Goal: Task Accomplishment & Management: Complete application form

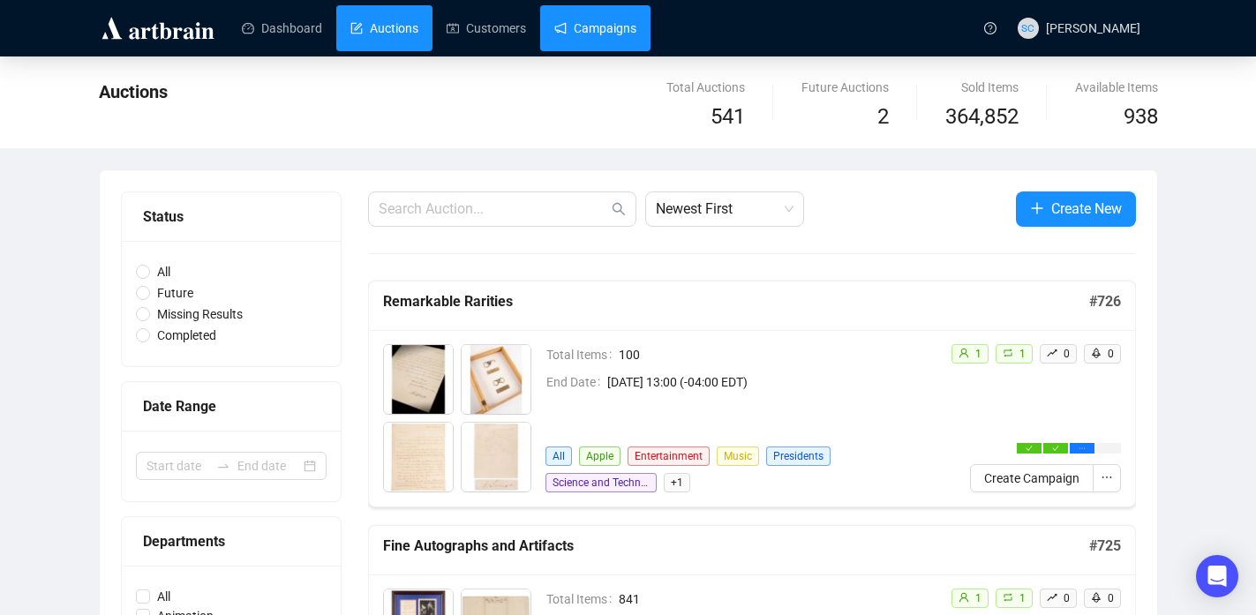
click at [624, 33] on link "Campaigns" at bounding box center [595, 28] width 82 height 46
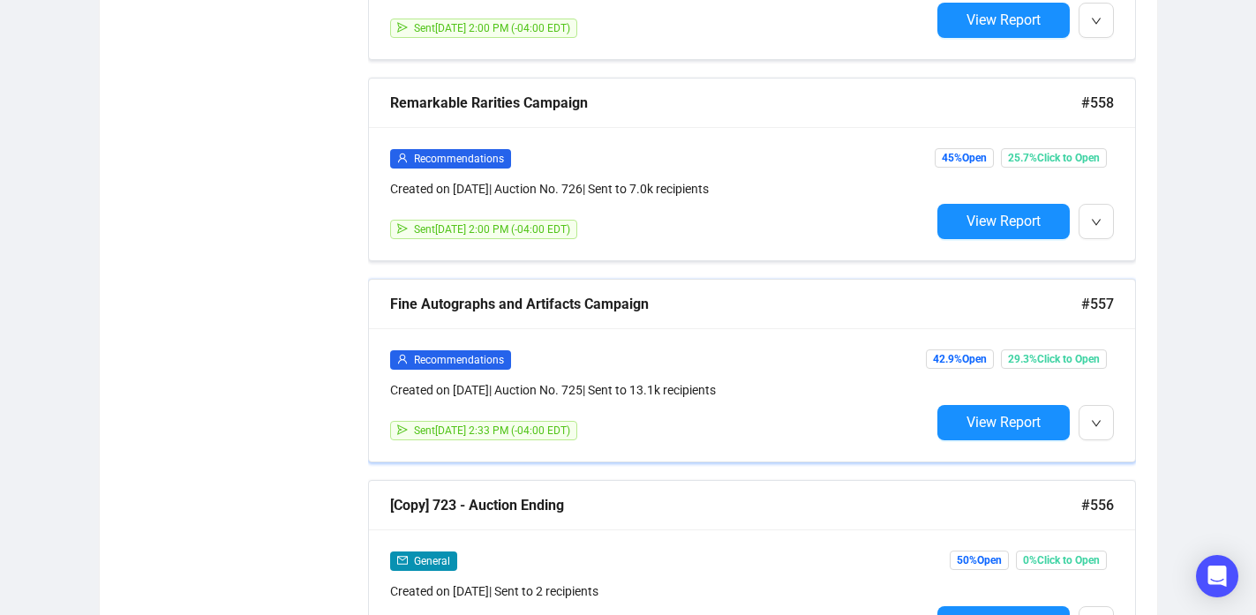
scroll to position [2267, 0]
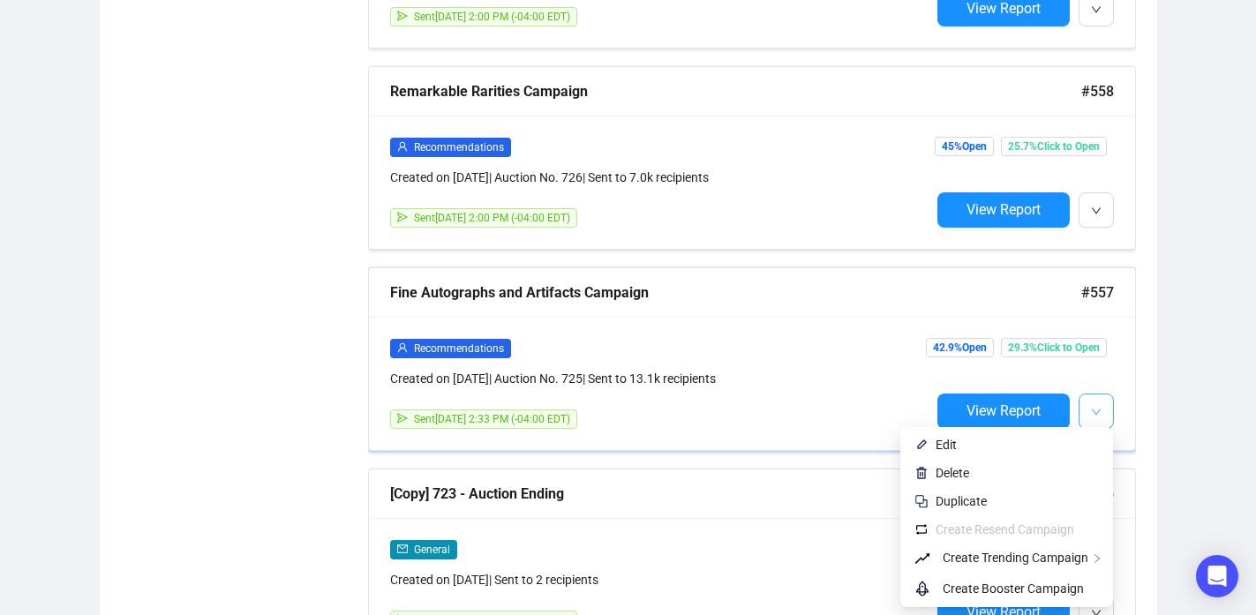
click at [1107, 397] on button "button" at bounding box center [1095, 411] width 35 height 35
click at [1037, 439] on span "Edit" at bounding box center [1016, 444] width 163 height 19
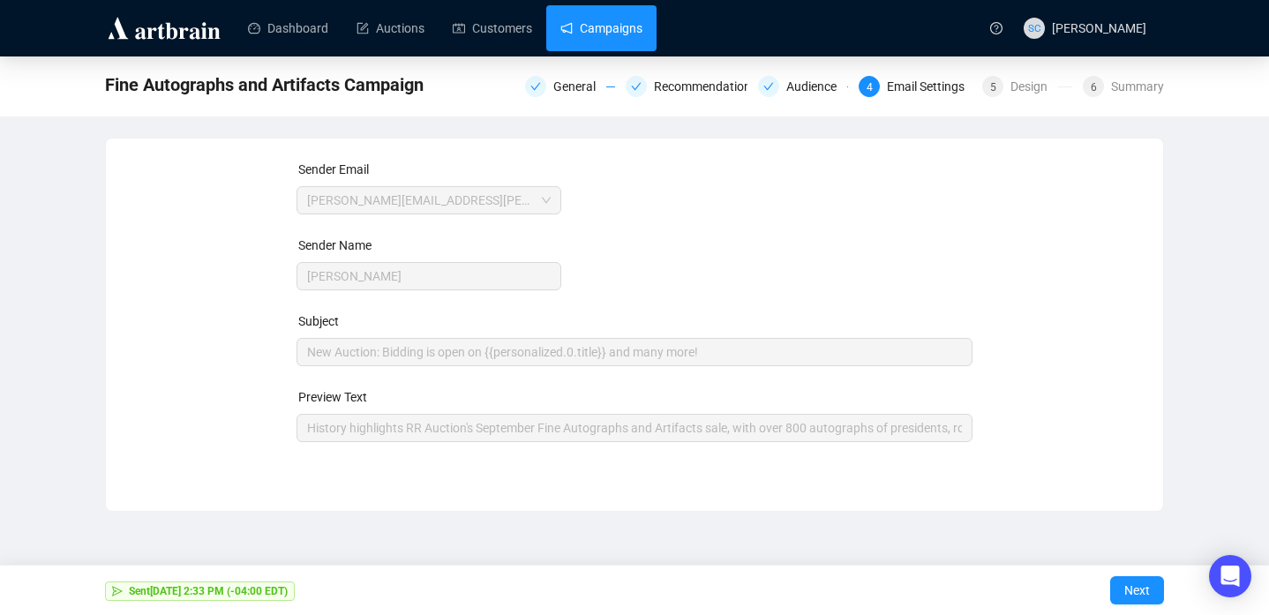
click at [642, 13] on link "Campaigns" at bounding box center [601, 28] width 82 height 46
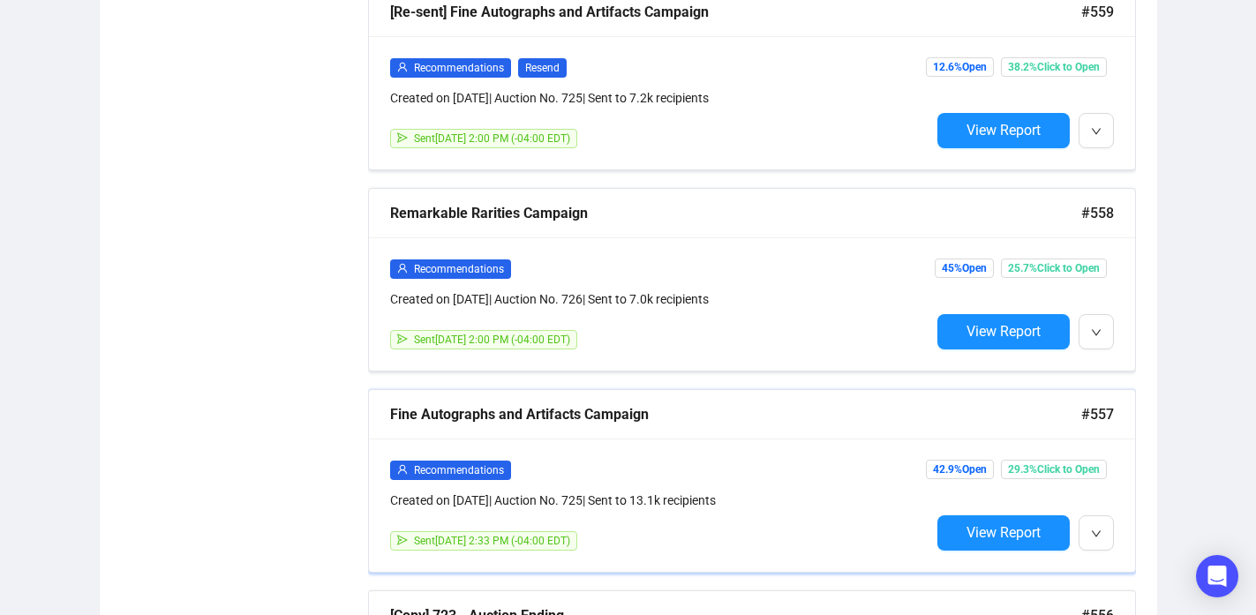
scroll to position [2157, 0]
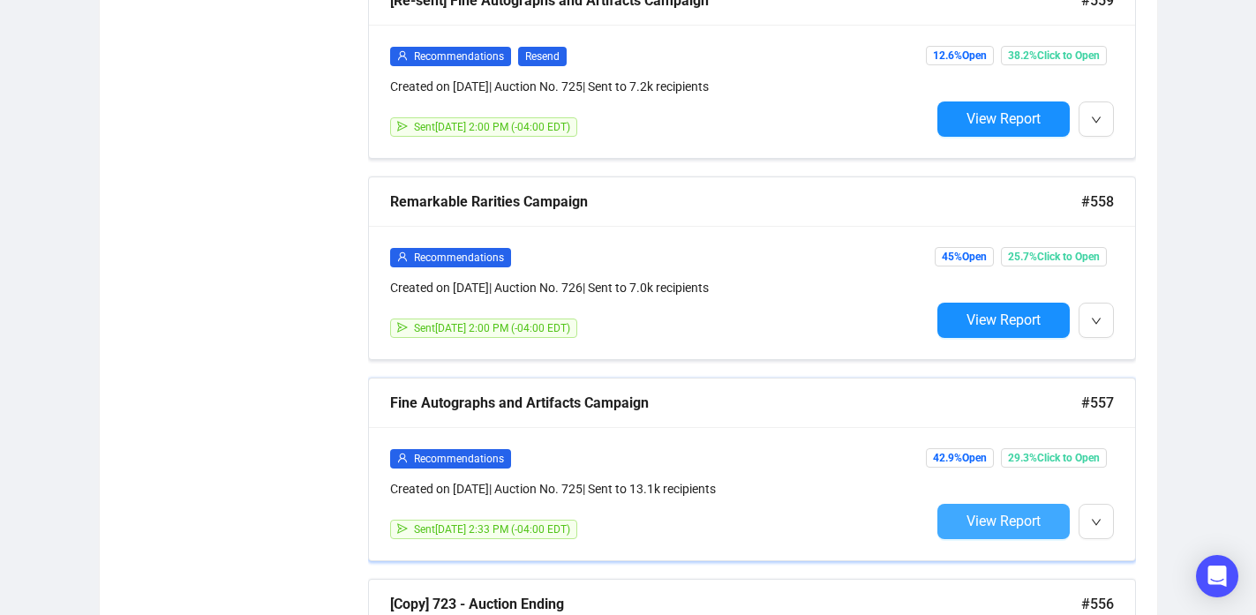
click at [1042, 511] on button "View Report" at bounding box center [1003, 521] width 132 height 35
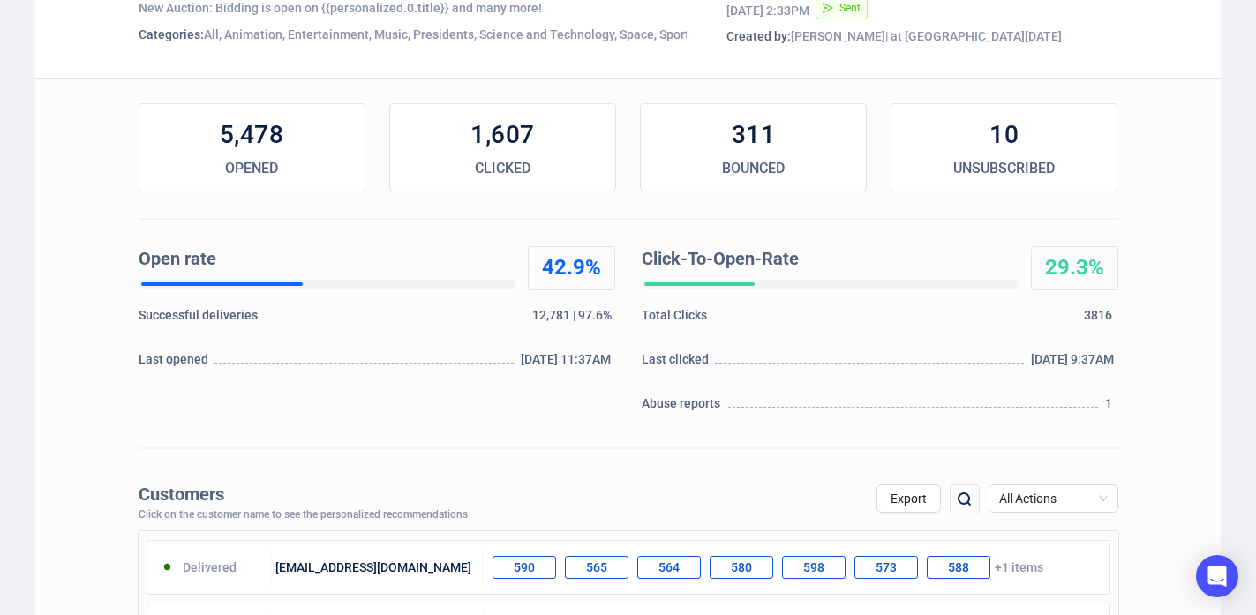
scroll to position [221, 0]
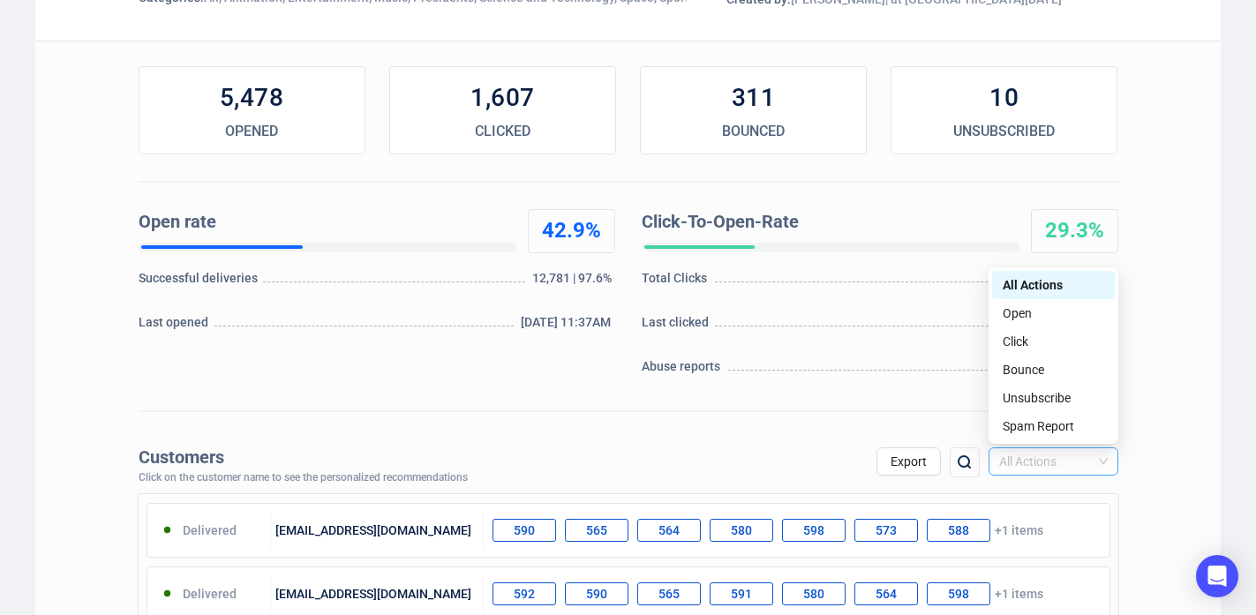
click at [1047, 458] on span "All Actions" at bounding box center [1053, 461] width 109 height 26
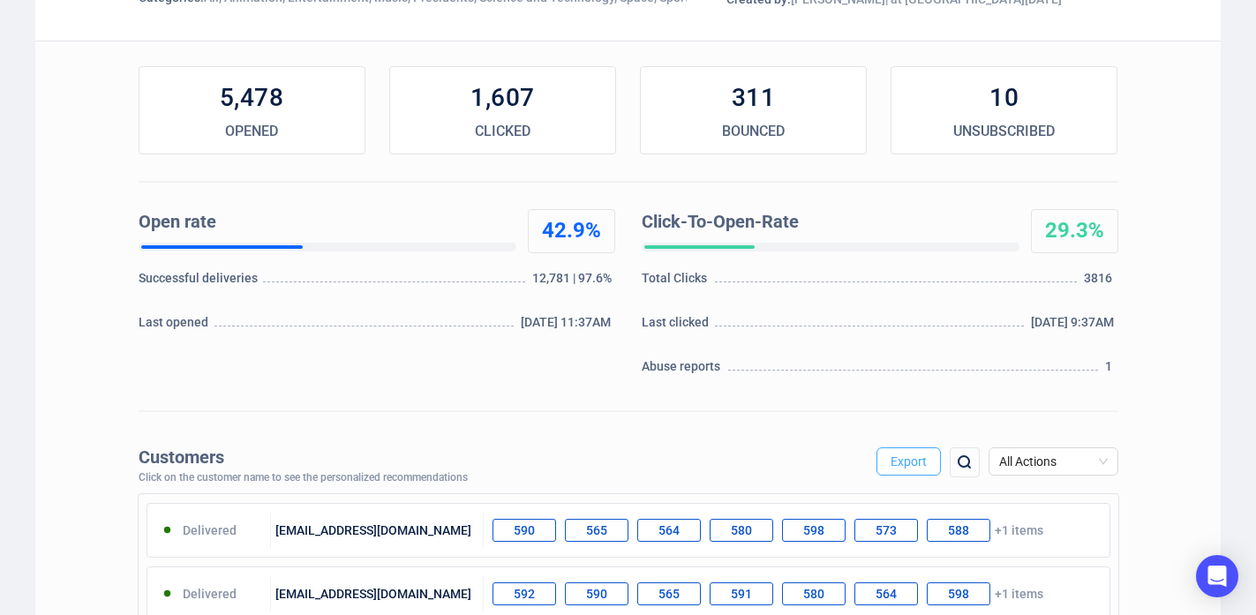
click at [919, 466] on span "Export" at bounding box center [908, 461] width 36 height 14
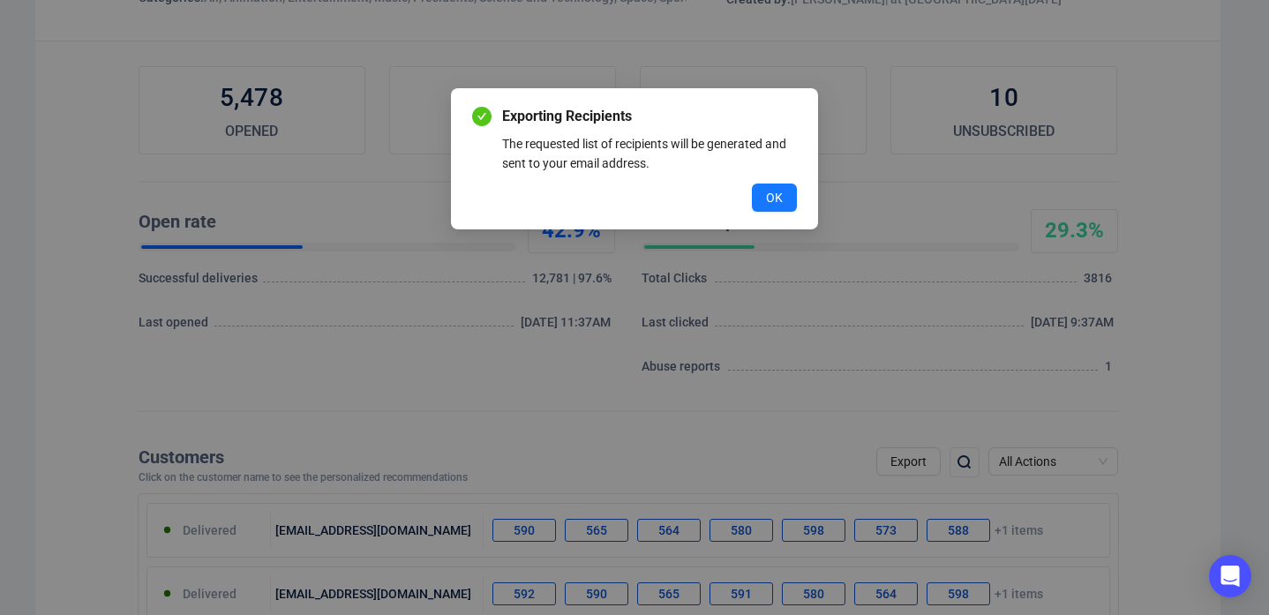
click at [771, 181] on div "Exporting Recipients The requested list of recipients will be generated and sen…" at bounding box center [634, 159] width 325 height 106
click at [772, 187] on button "OK" at bounding box center [774, 198] width 45 height 28
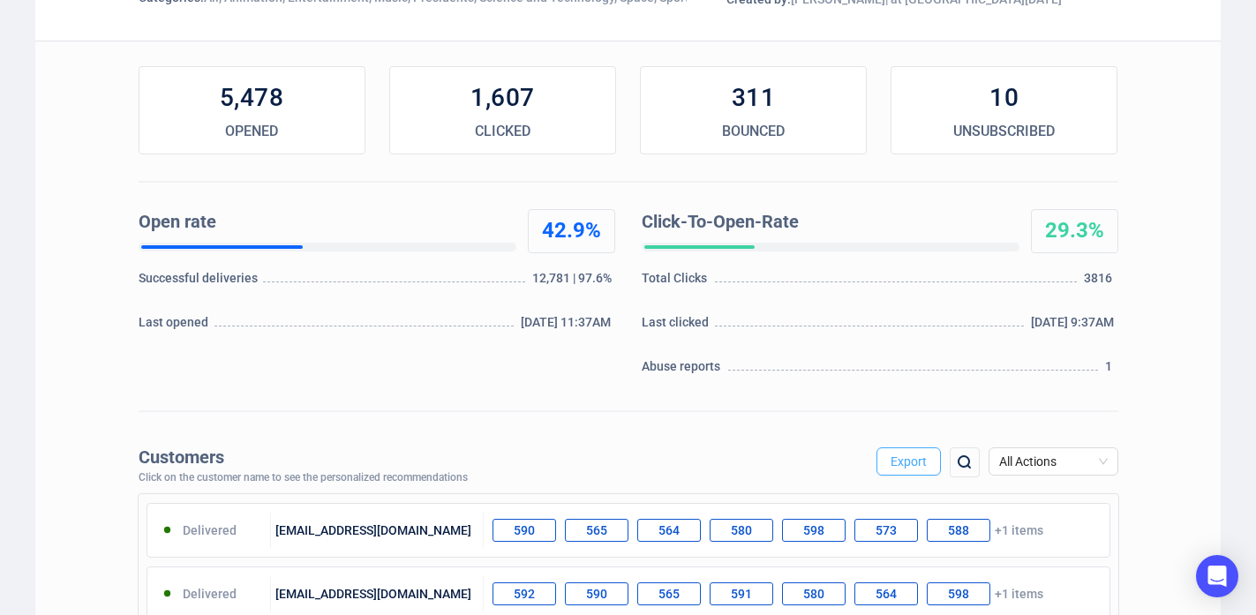
click at [919, 461] on span "Export" at bounding box center [908, 461] width 36 height 14
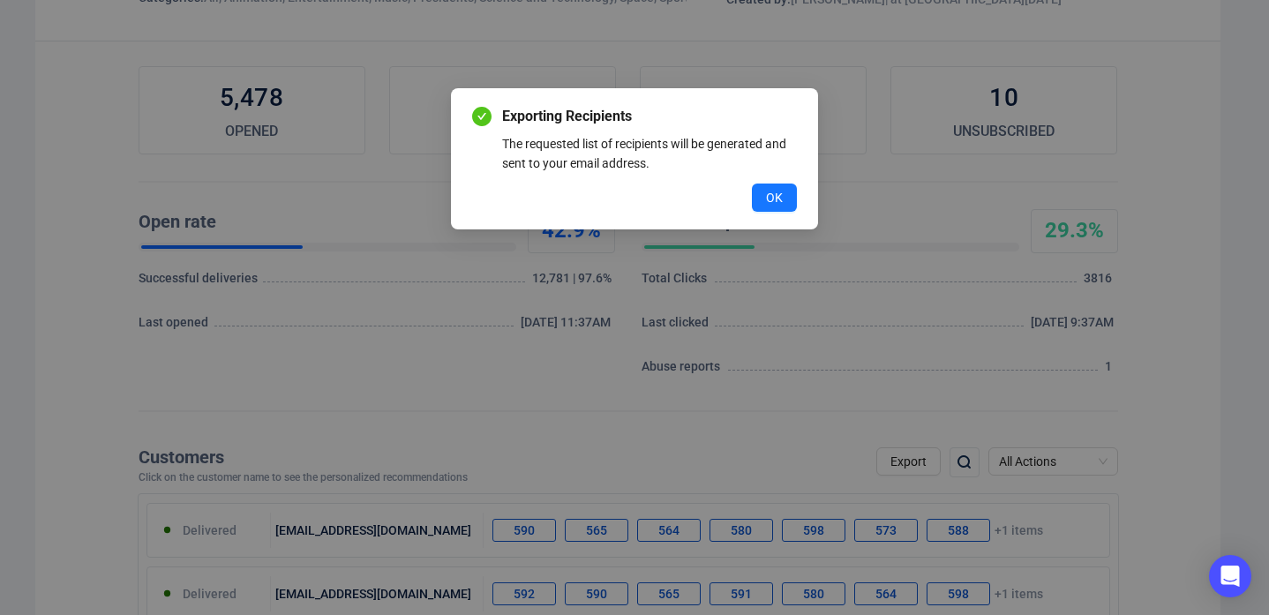
click at [795, 124] on span "Exporting Recipients" at bounding box center [649, 116] width 295 height 21
click at [773, 185] on button "OK" at bounding box center [774, 198] width 45 height 28
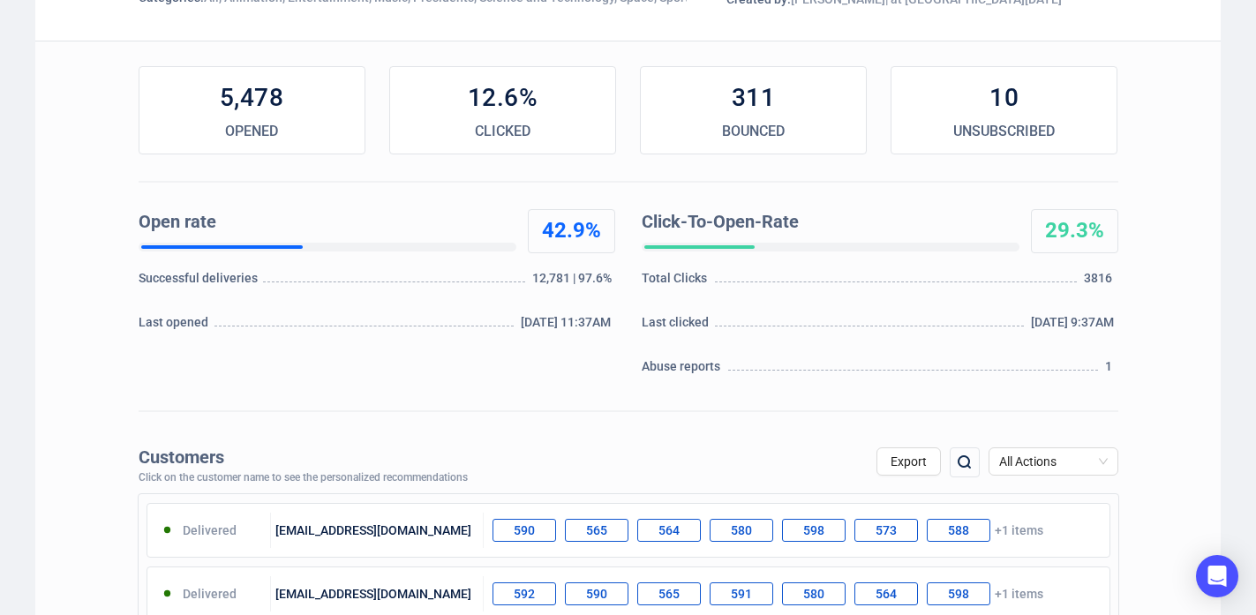
scroll to position [0, 0]
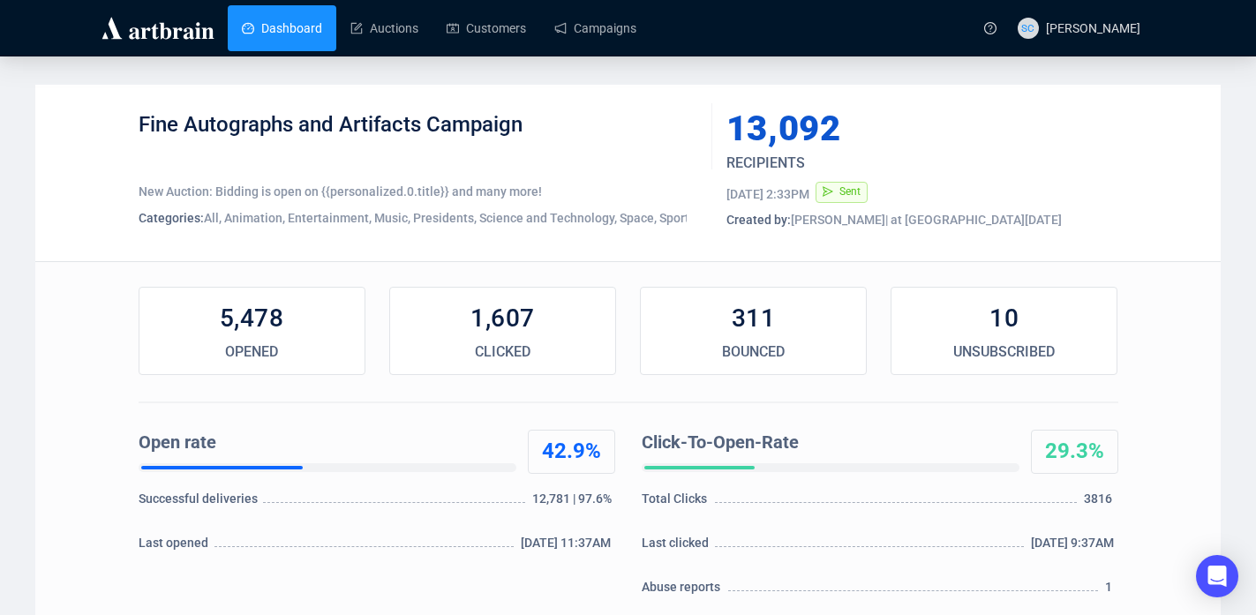
click at [312, 37] on link "Dashboard" at bounding box center [282, 28] width 80 height 46
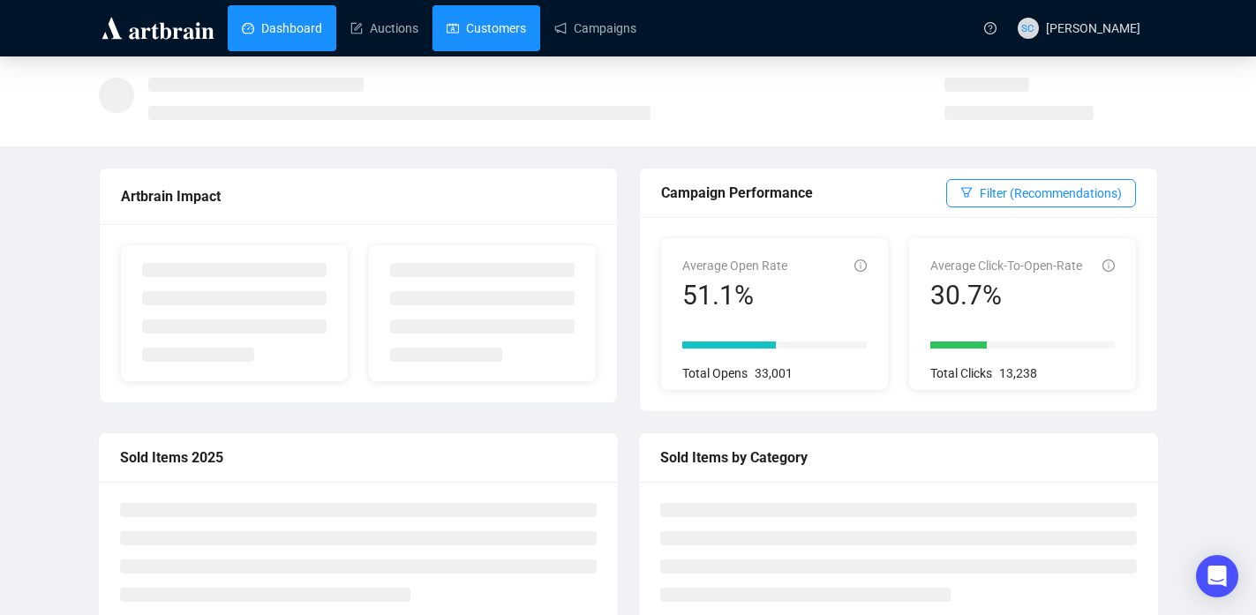
click at [506, 15] on link "Customers" at bounding box center [485, 28] width 79 height 46
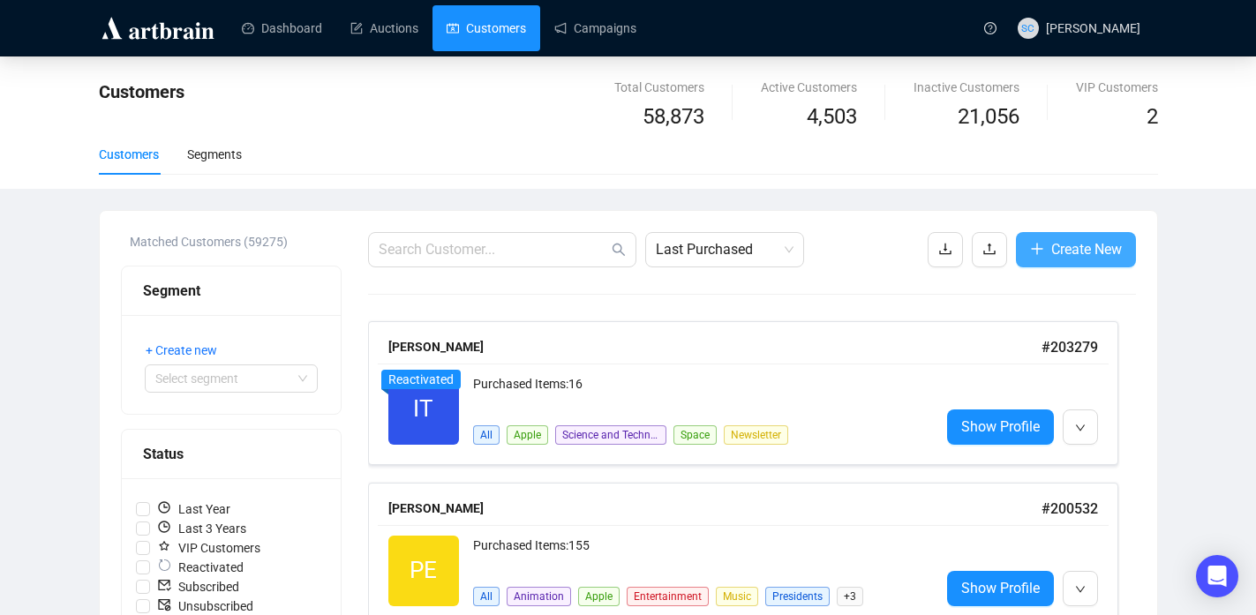
click at [1123, 254] on button "Create New" at bounding box center [1076, 249] width 120 height 35
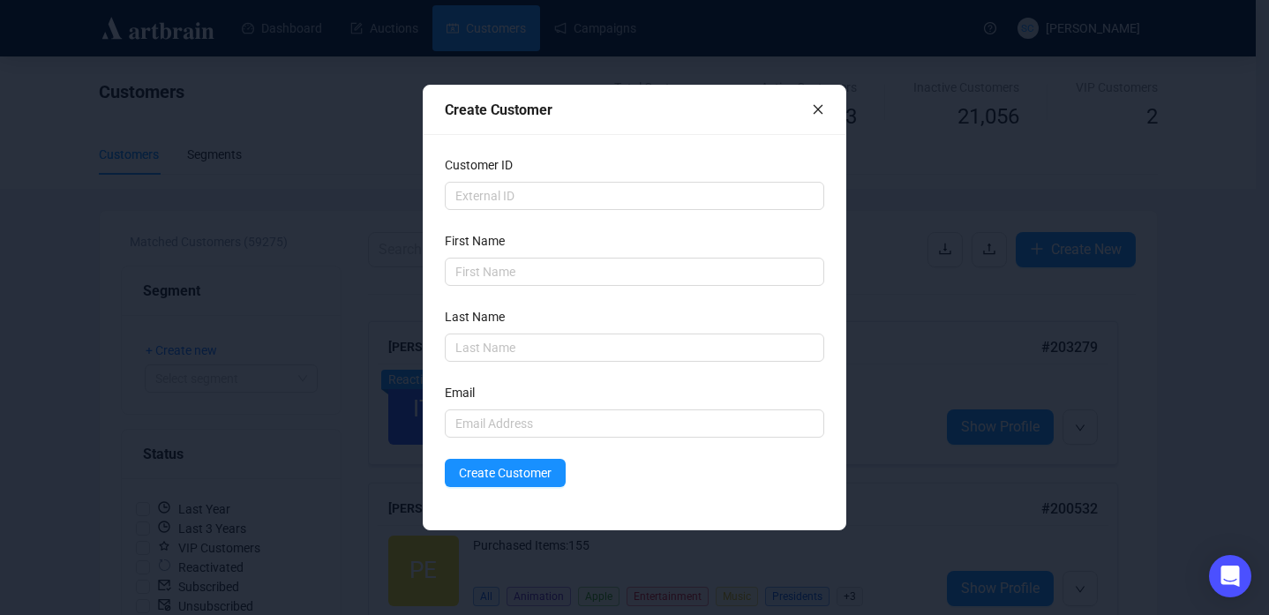
click at [822, 112] on icon "close" at bounding box center [818, 109] width 12 height 12
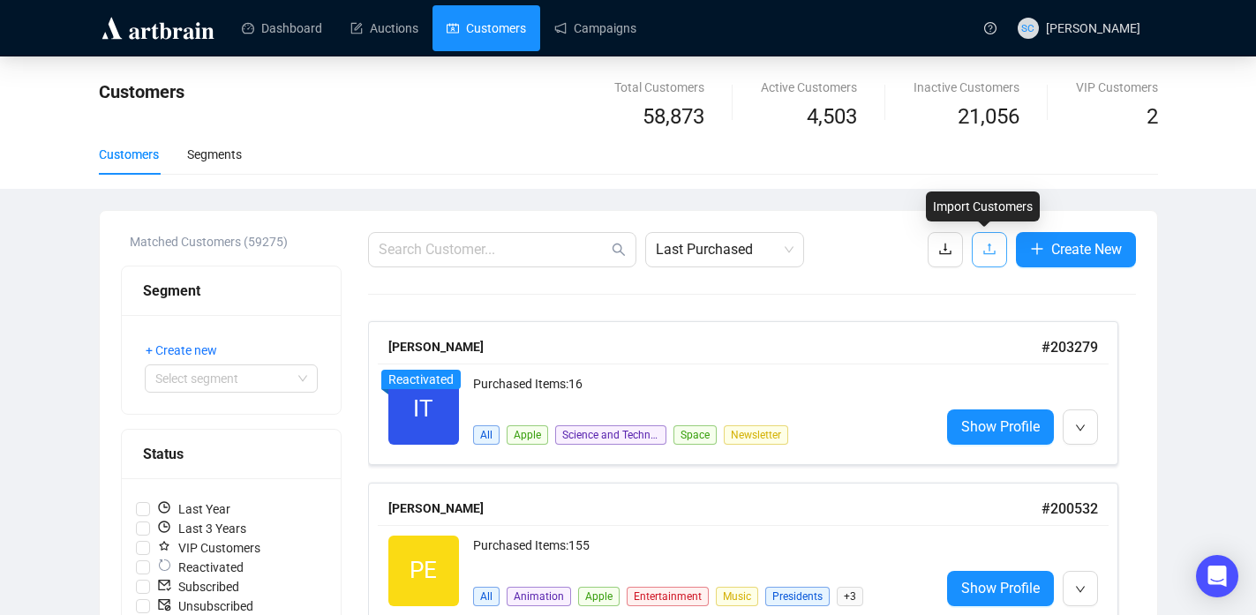
click at [973, 245] on button "button" at bounding box center [989, 249] width 35 height 35
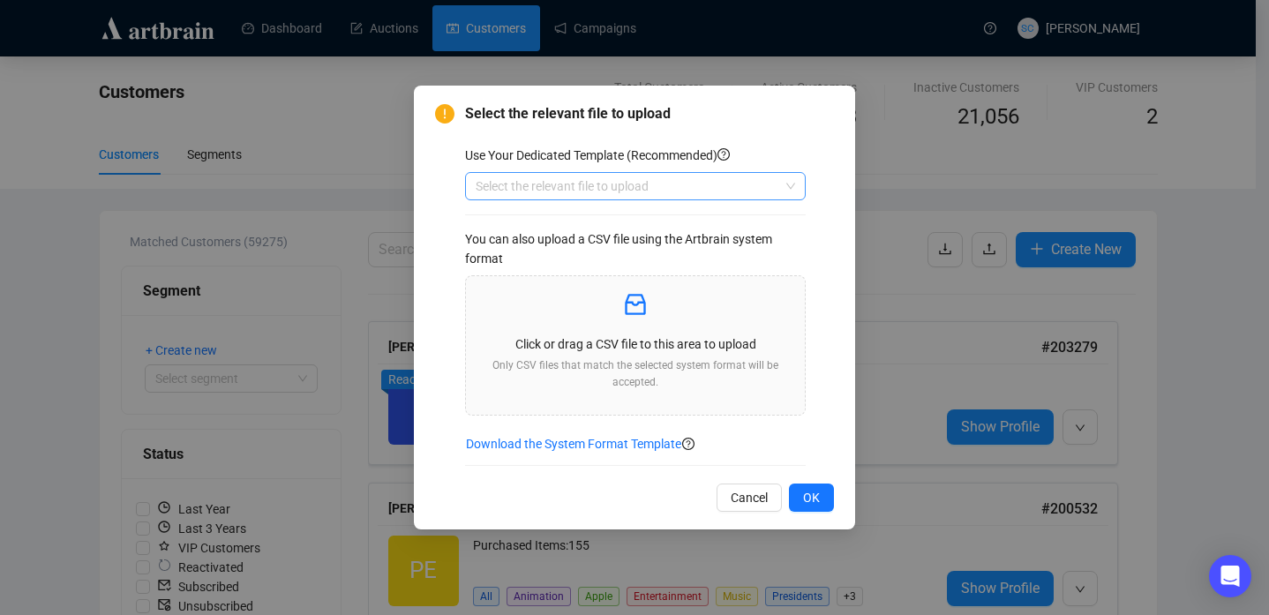
click at [773, 191] on input "search" at bounding box center [628, 186] width 304 height 26
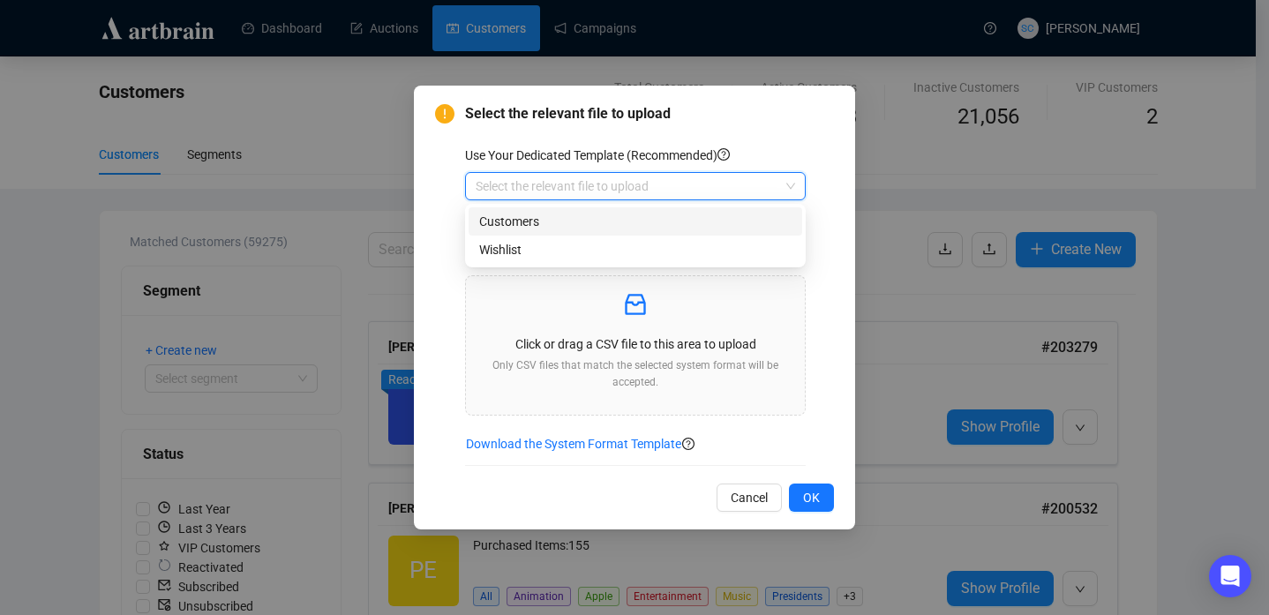
click at [758, 220] on div "Customers" at bounding box center [635, 221] width 312 height 19
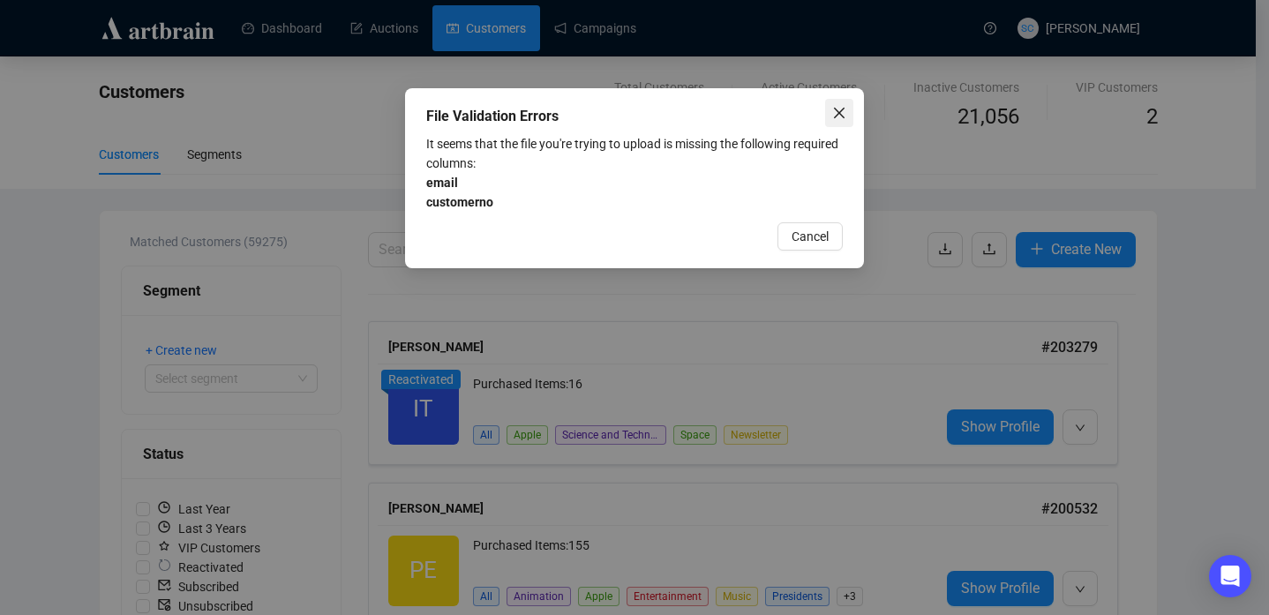
click at [839, 111] on icon "close" at bounding box center [839, 113] width 11 height 11
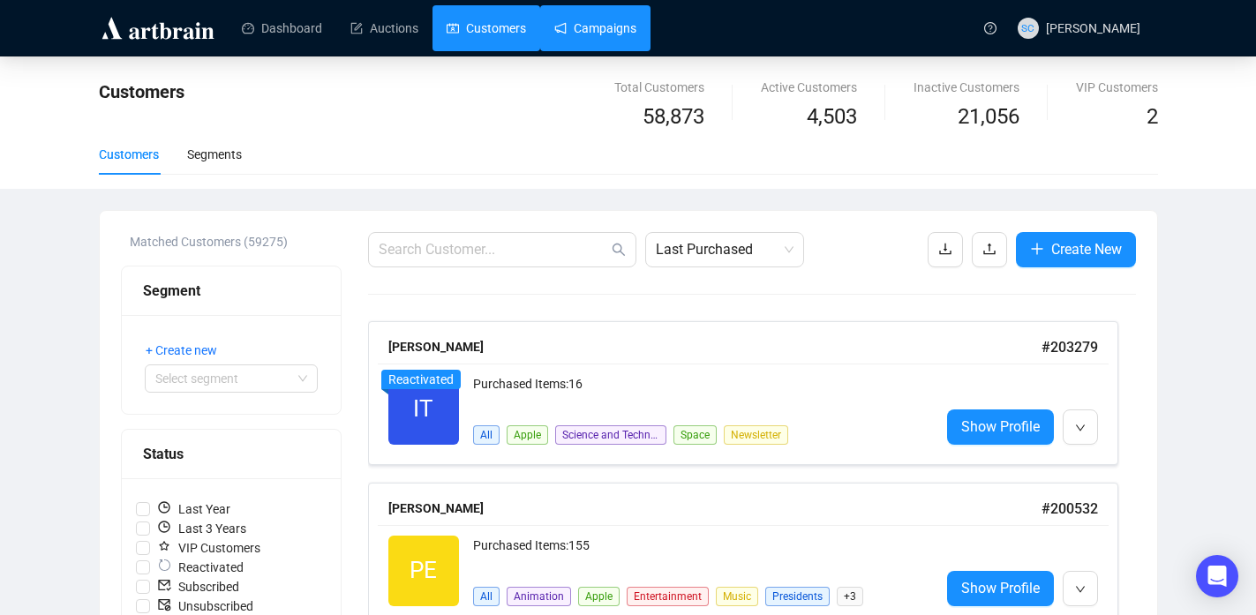
click at [635, 38] on link "Campaigns" at bounding box center [595, 28] width 82 height 46
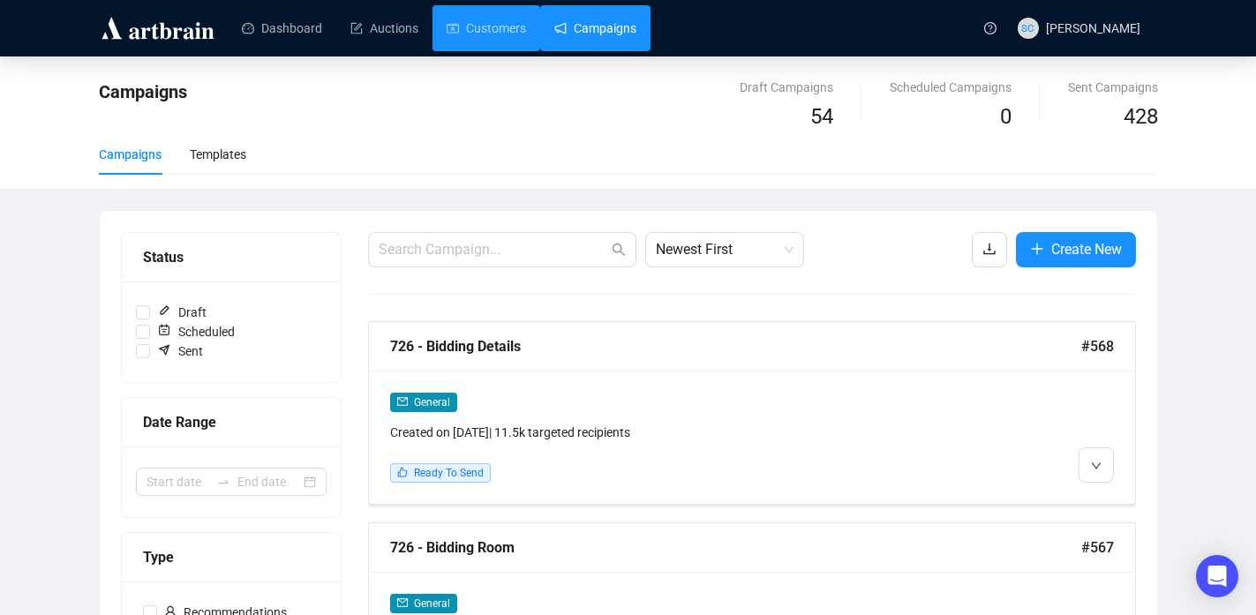
drag, startPoint x: 517, startPoint y: 43, endPoint x: 544, endPoint y: 44, distance: 27.4
click at [517, 43] on link "Customers" at bounding box center [485, 28] width 79 height 46
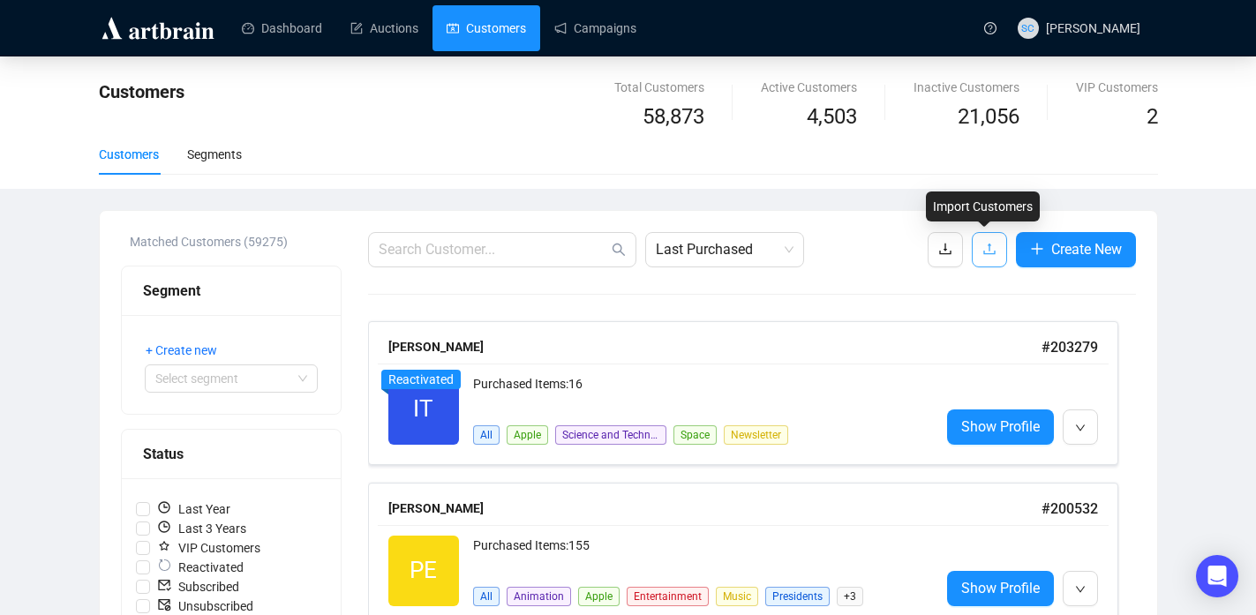
click at [983, 254] on icon "upload" at bounding box center [988, 249] width 11 height 11
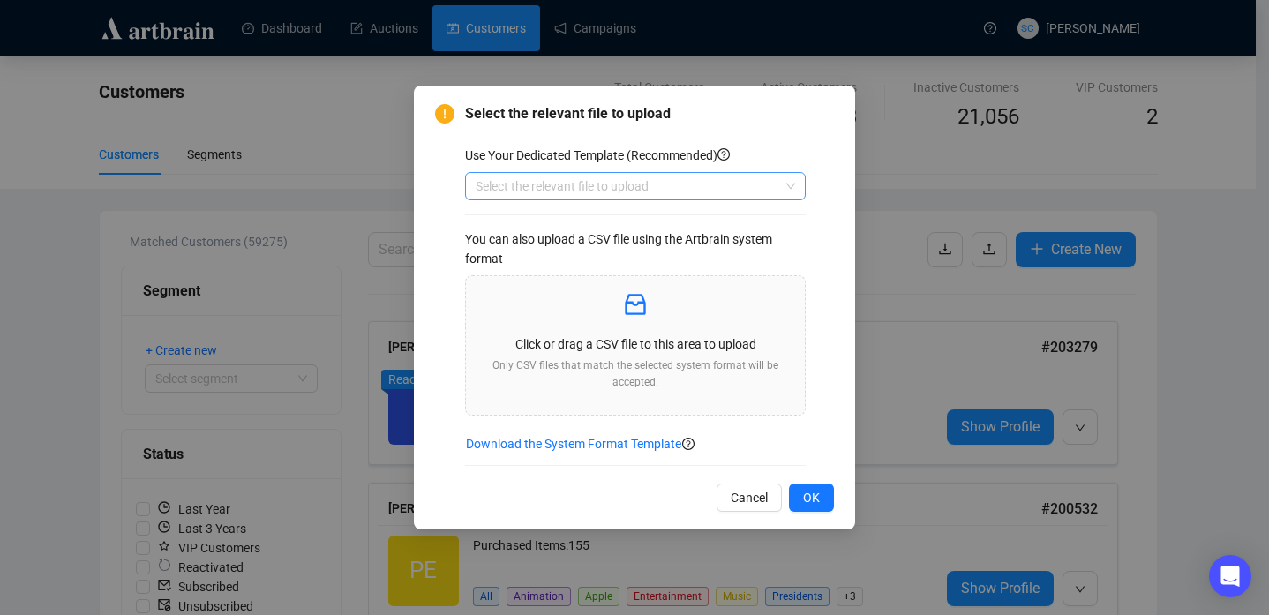
click at [704, 183] on input "search" at bounding box center [628, 186] width 304 height 26
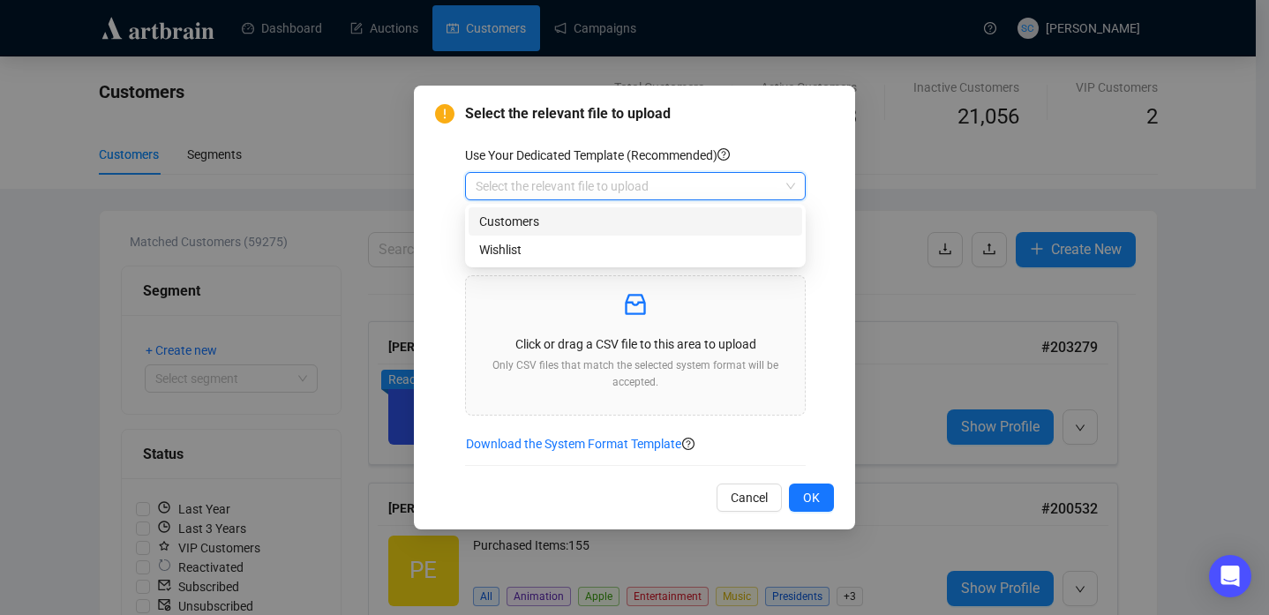
click at [685, 219] on div "Customers" at bounding box center [635, 221] width 312 height 19
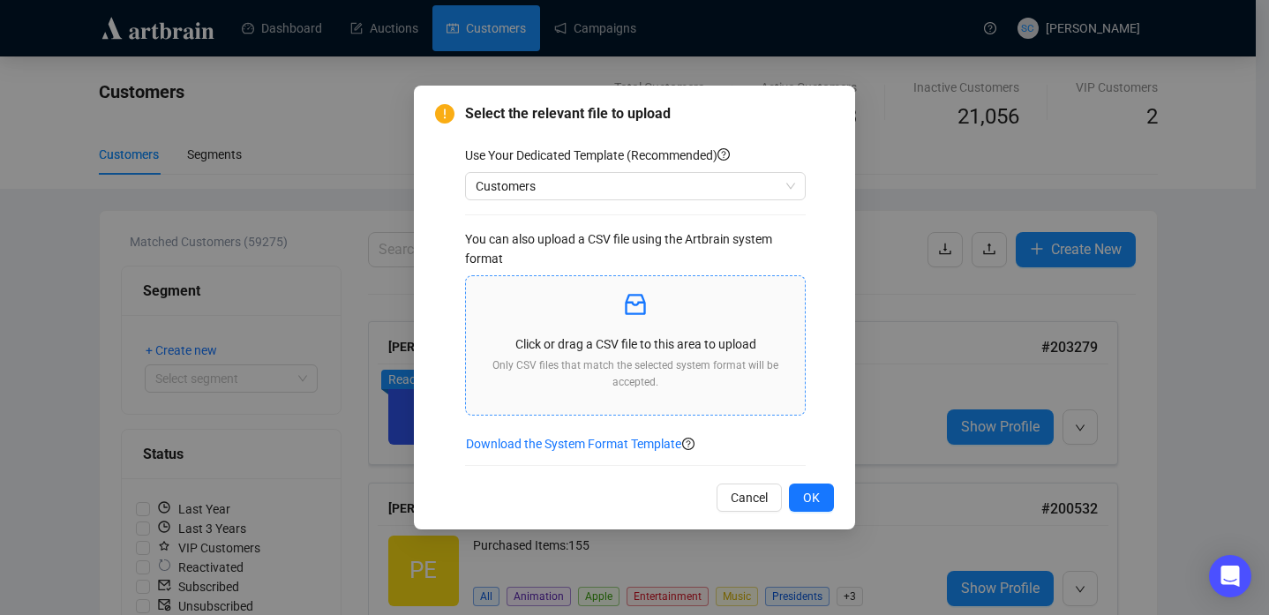
click at [643, 294] on icon "inbox" at bounding box center [635, 304] width 28 height 28
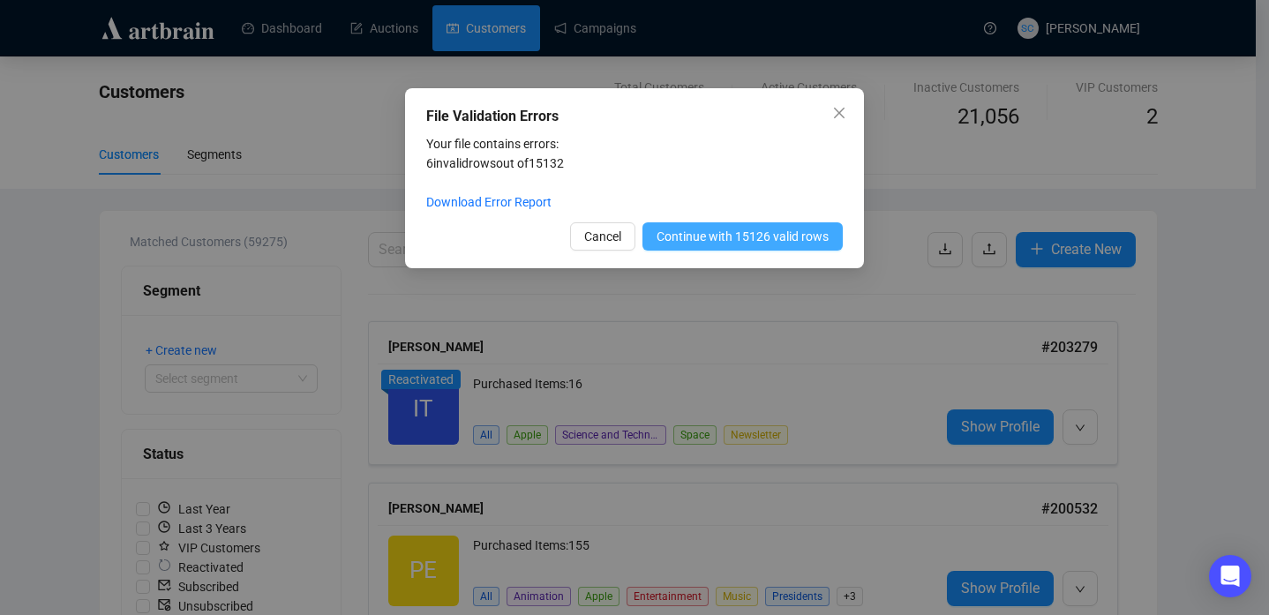
click at [741, 229] on span "Continue with 15126 valid rows" at bounding box center [742, 236] width 172 height 19
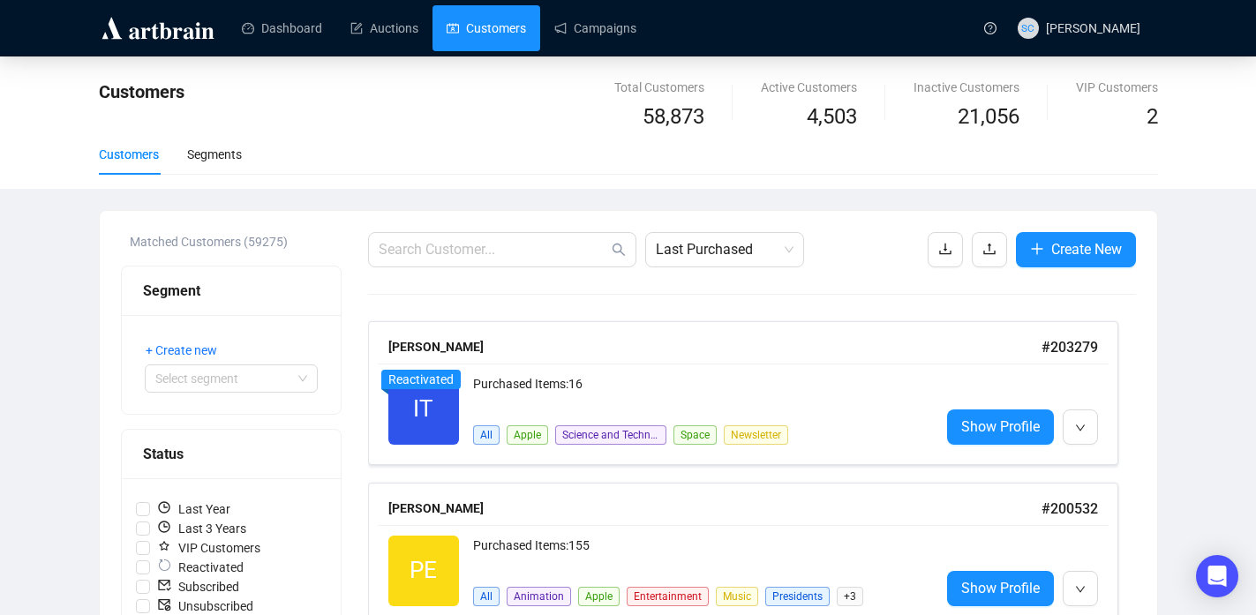
click at [506, 26] on link "Customers" at bounding box center [485, 28] width 79 height 46
click at [476, 24] on link "Customers" at bounding box center [485, 28] width 79 height 46
click at [986, 242] on icon "upload" at bounding box center [989, 249] width 14 height 14
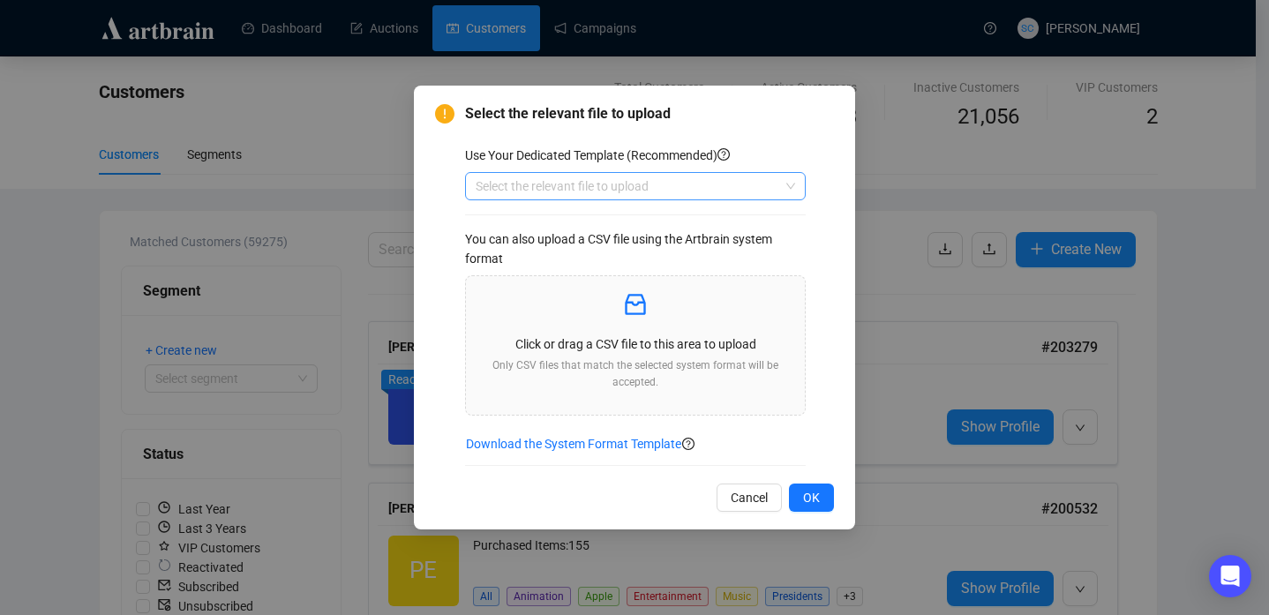
click at [703, 192] on input "search" at bounding box center [628, 186] width 304 height 26
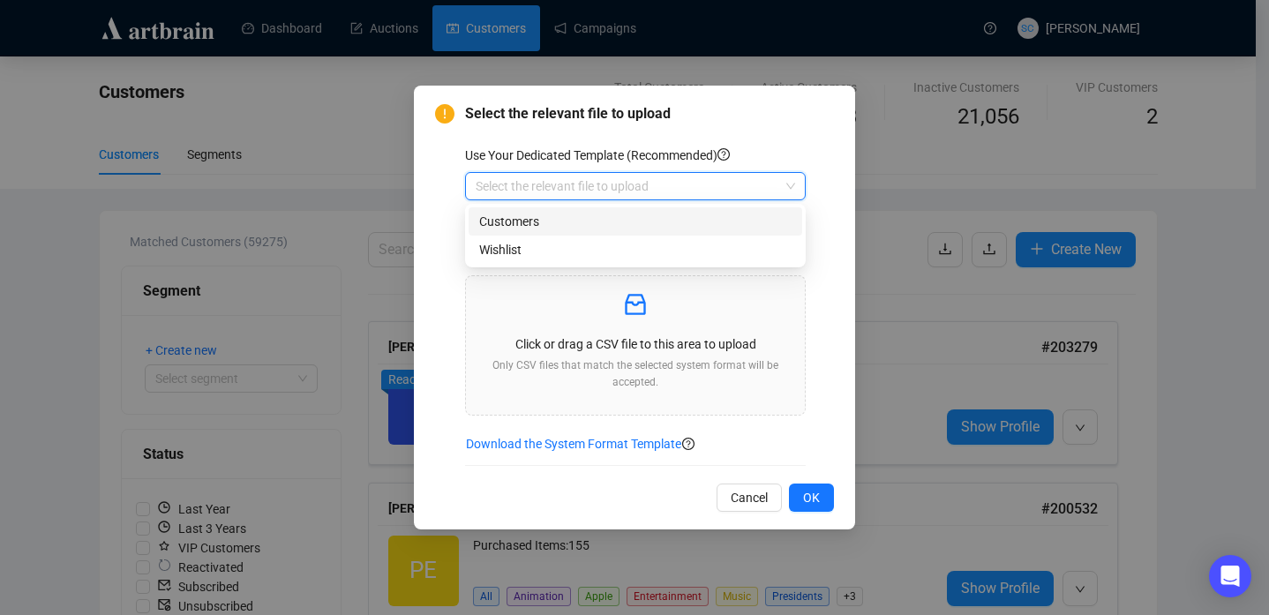
click at [703, 219] on div "Customers" at bounding box center [635, 221] width 312 height 19
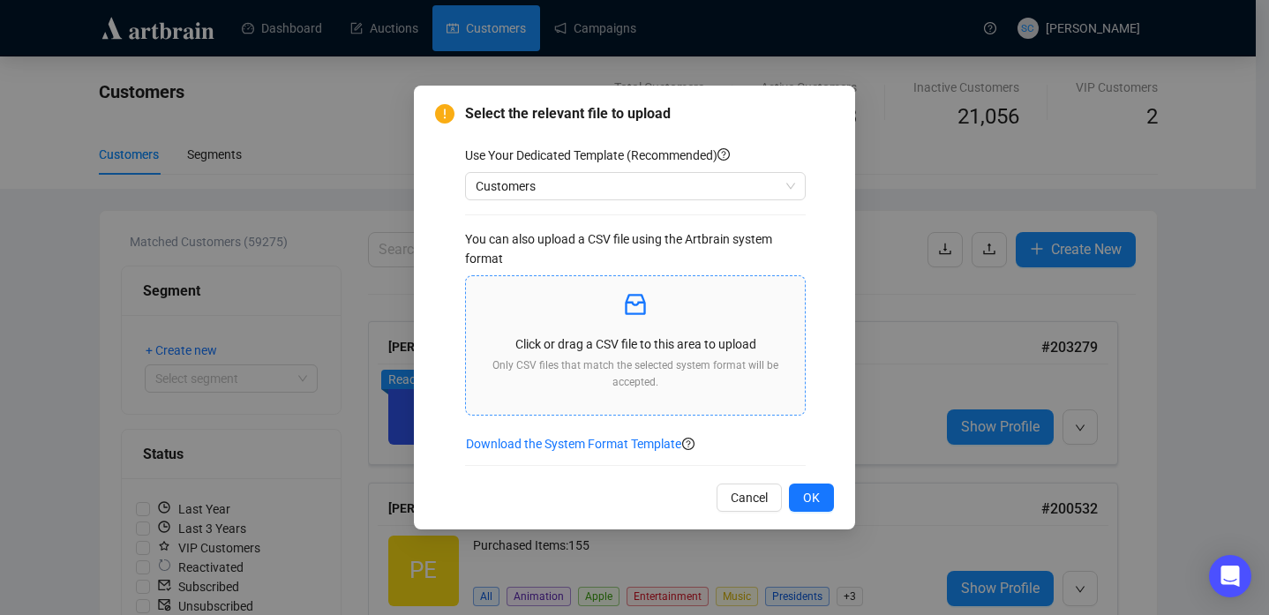
click at [655, 290] on p at bounding box center [635, 305] width 311 height 30
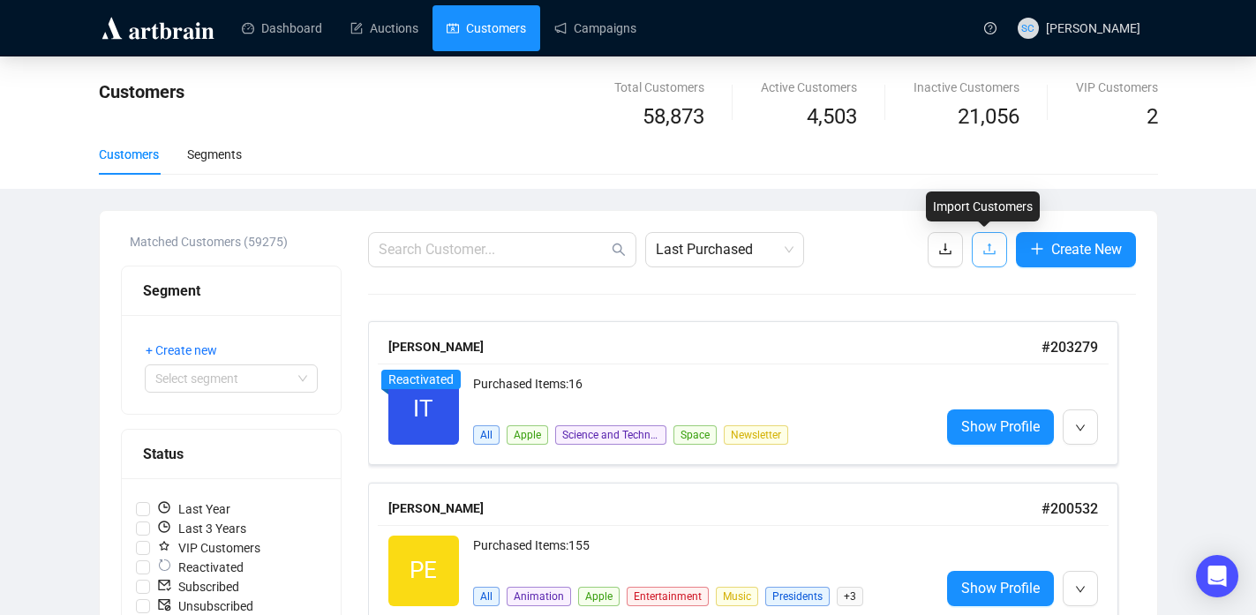
click at [988, 245] on icon "upload" at bounding box center [989, 249] width 14 height 14
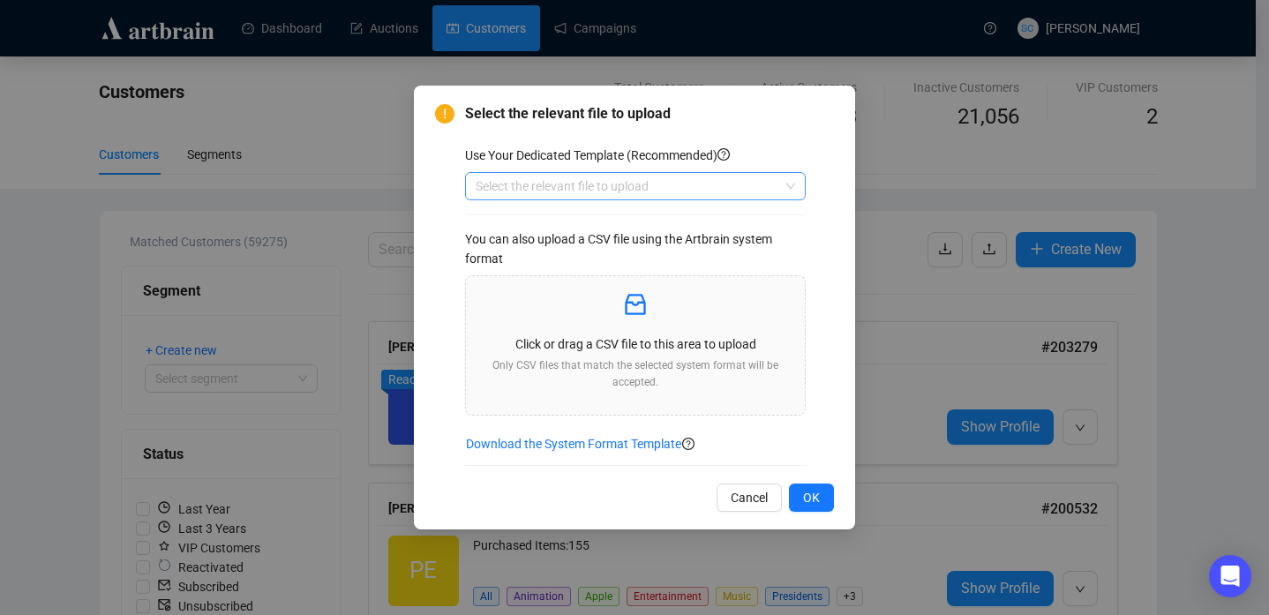
click at [727, 191] on input "search" at bounding box center [628, 186] width 304 height 26
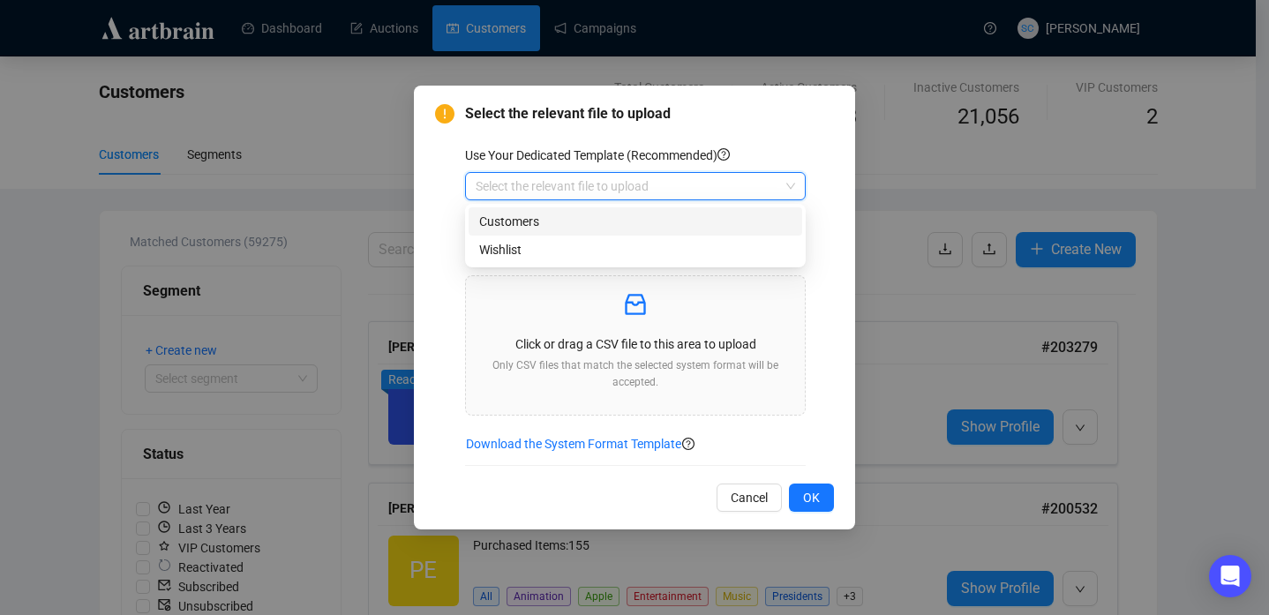
click at [722, 221] on div "Customers" at bounding box center [635, 221] width 312 height 19
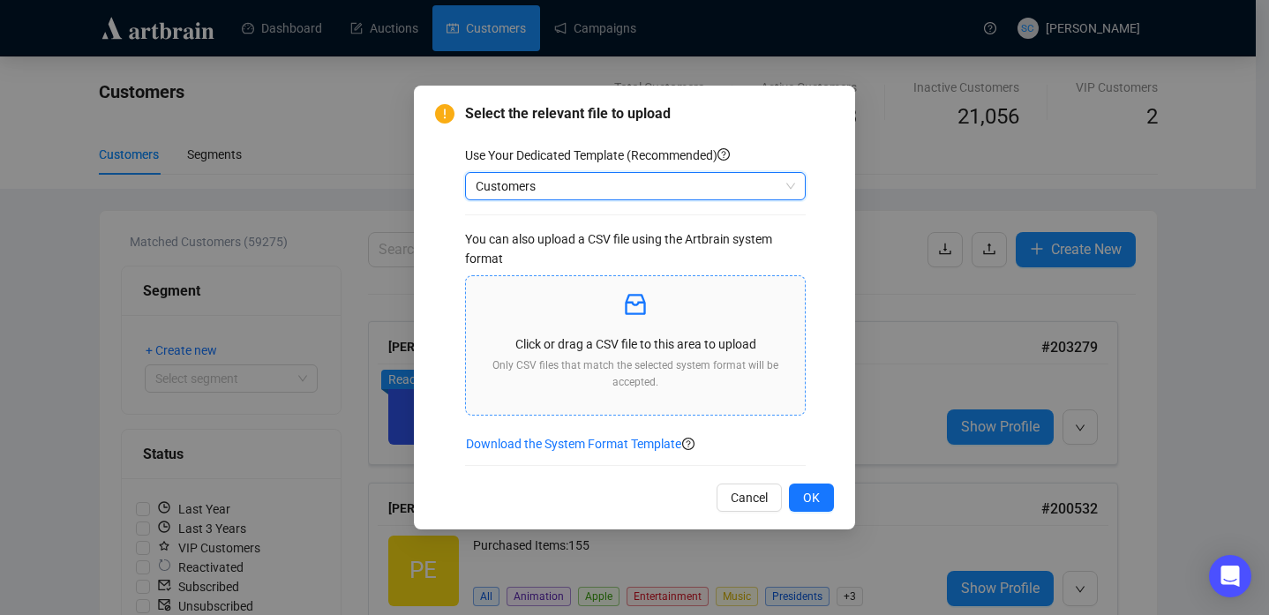
click at [644, 296] on icon "inbox" at bounding box center [635, 304] width 28 height 28
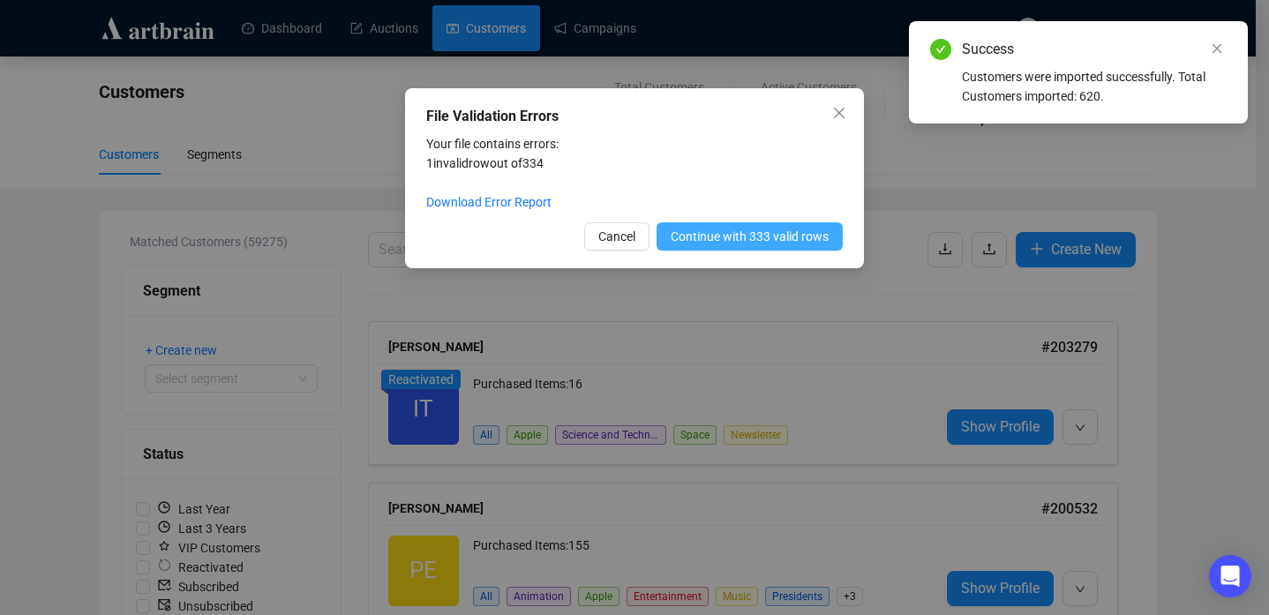
click at [747, 236] on span "Continue with 333 valid rows" at bounding box center [750, 236] width 158 height 19
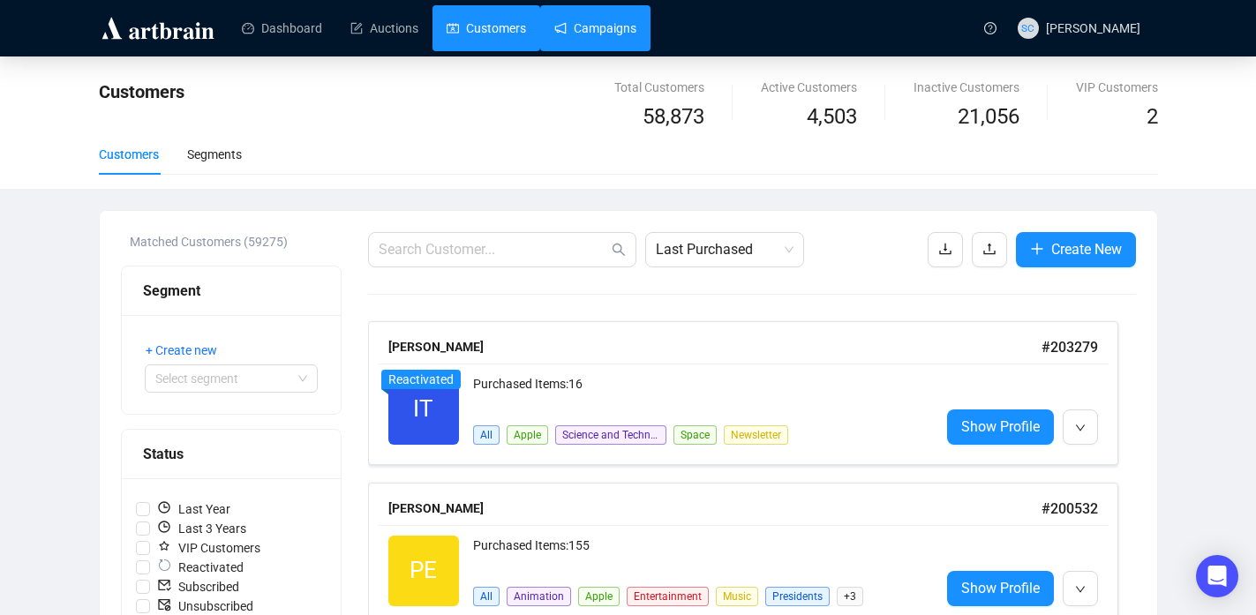
click at [636, 34] on link "Campaigns" at bounding box center [595, 28] width 82 height 46
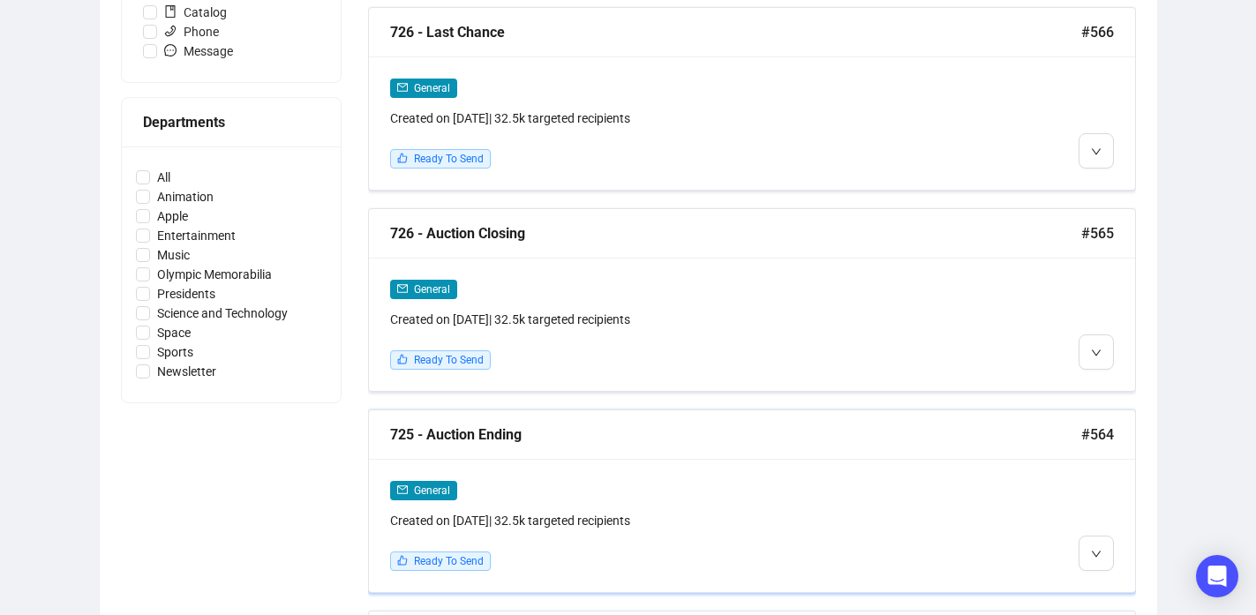
scroll to position [794, 0]
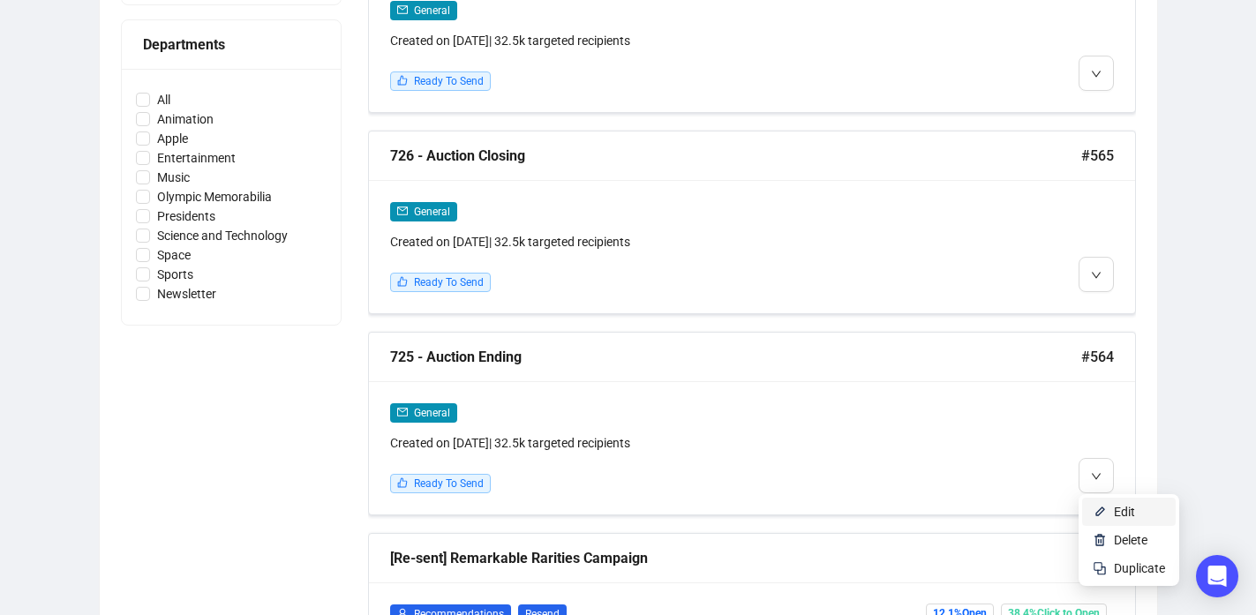
click at [1114, 505] on span "Edit" at bounding box center [1124, 512] width 21 height 14
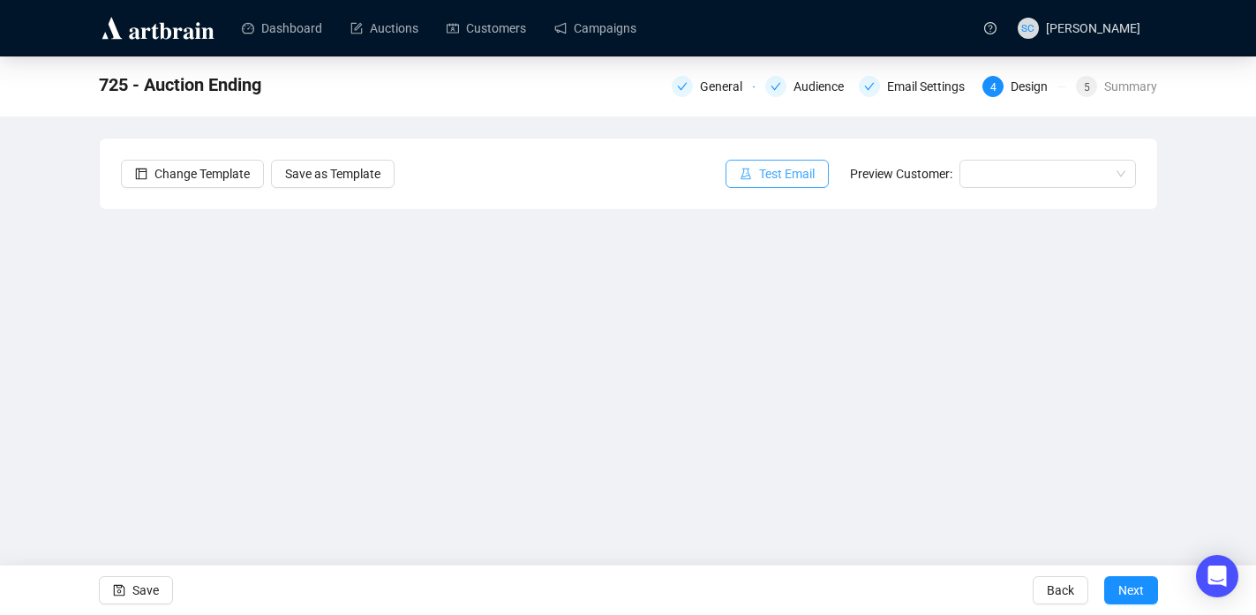
click at [812, 174] on button "Test Email" at bounding box center [776, 174] width 103 height 28
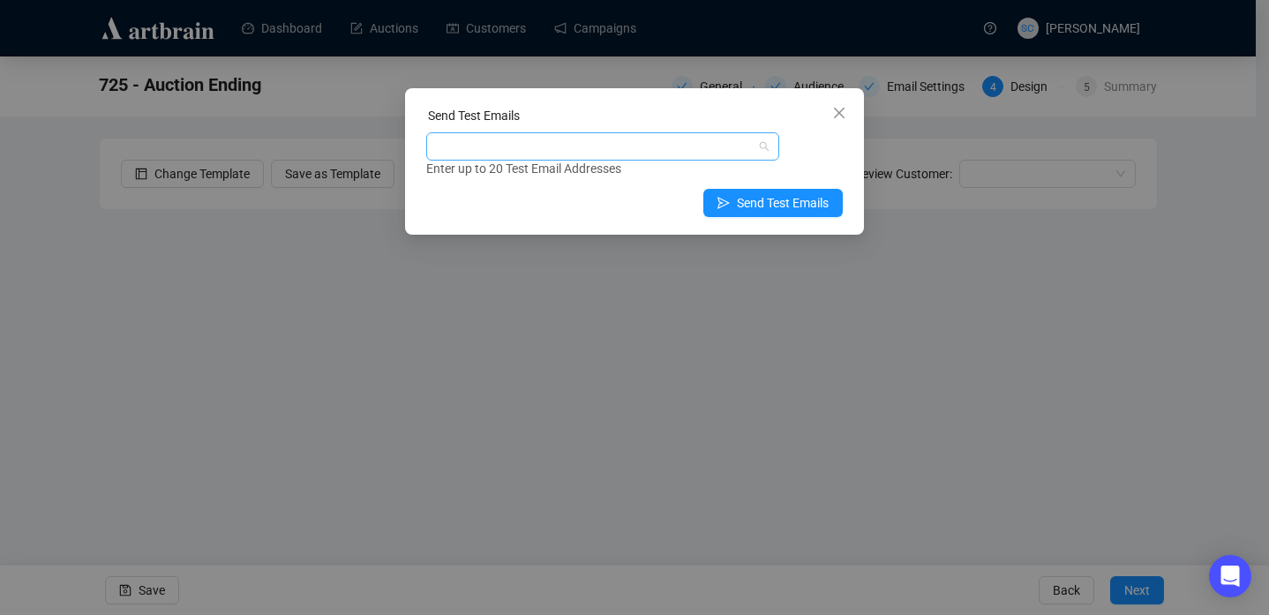
click at [676, 150] on div at bounding box center [593, 146] width 327 height 25
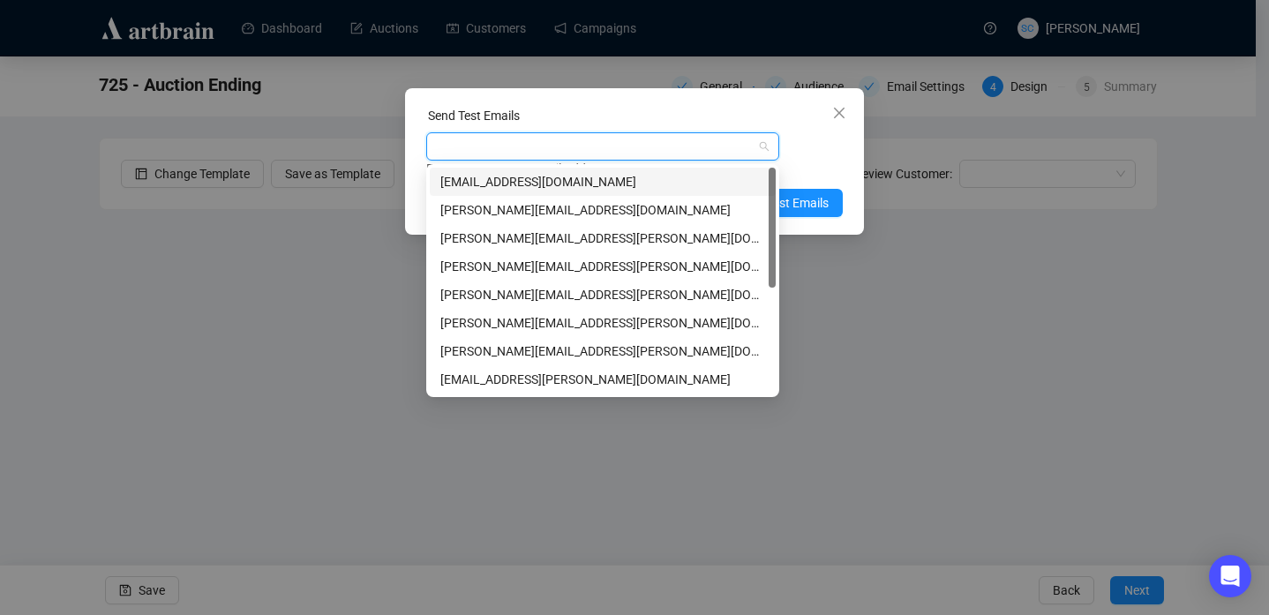
type input "s"
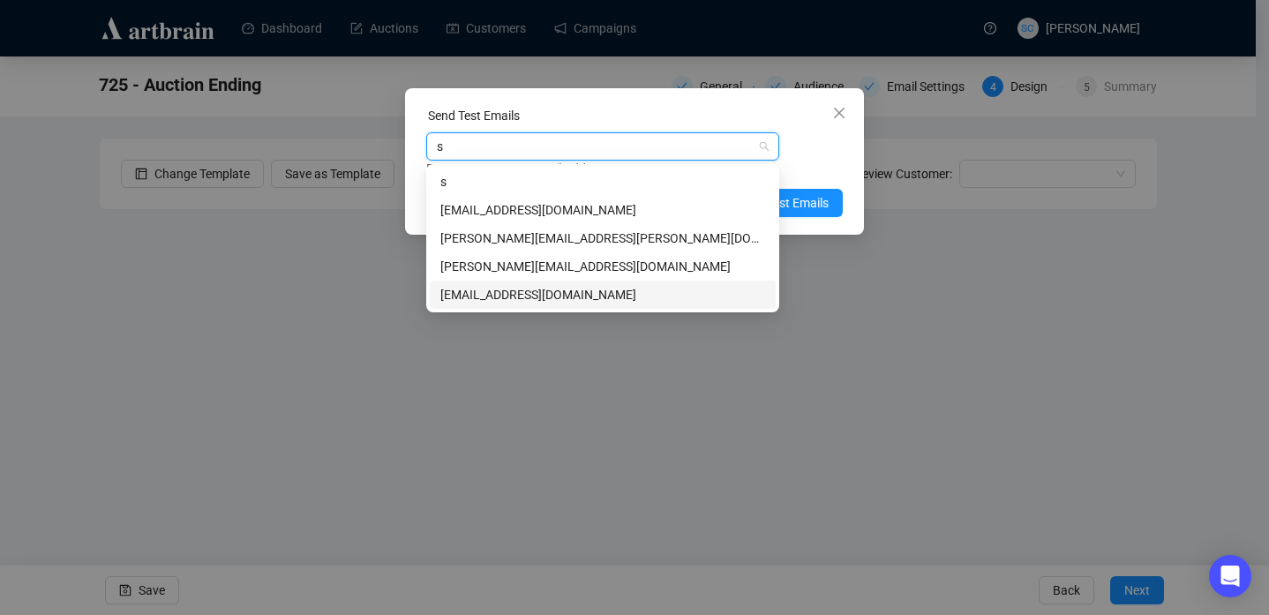
click at [611, 292] on div "[EMAIL_ADDRESS][DOMAIN_NAME]" at bounding box center [602, 294] width 325 height 19
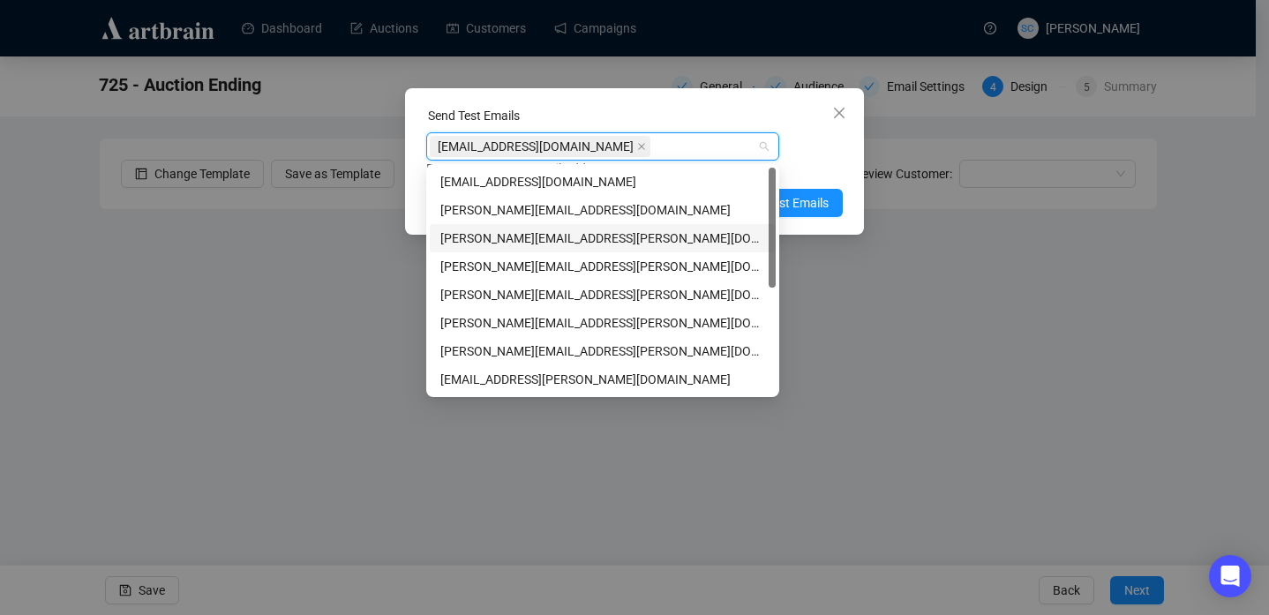
click at [807, 175] on div "Enter up to 20 Test Email Addresses" at bounding box center [634, 169] width 416 height 20
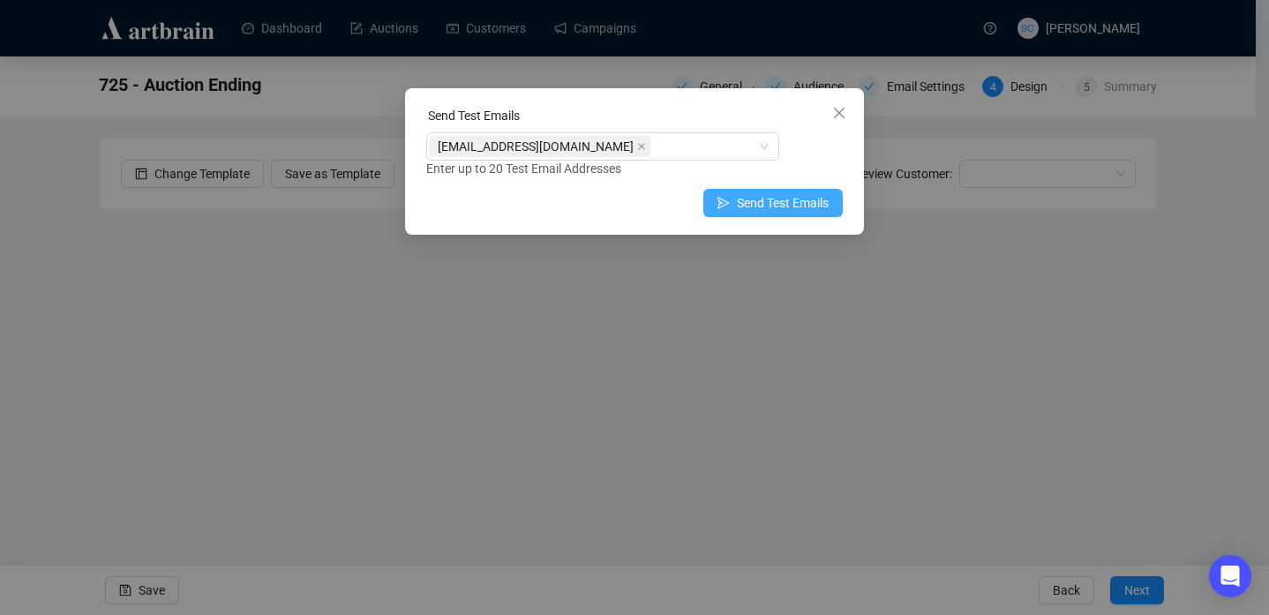
click at [807, 197] on span "Send Test Emails" at bounding box center [783, 202] width 92 height 19
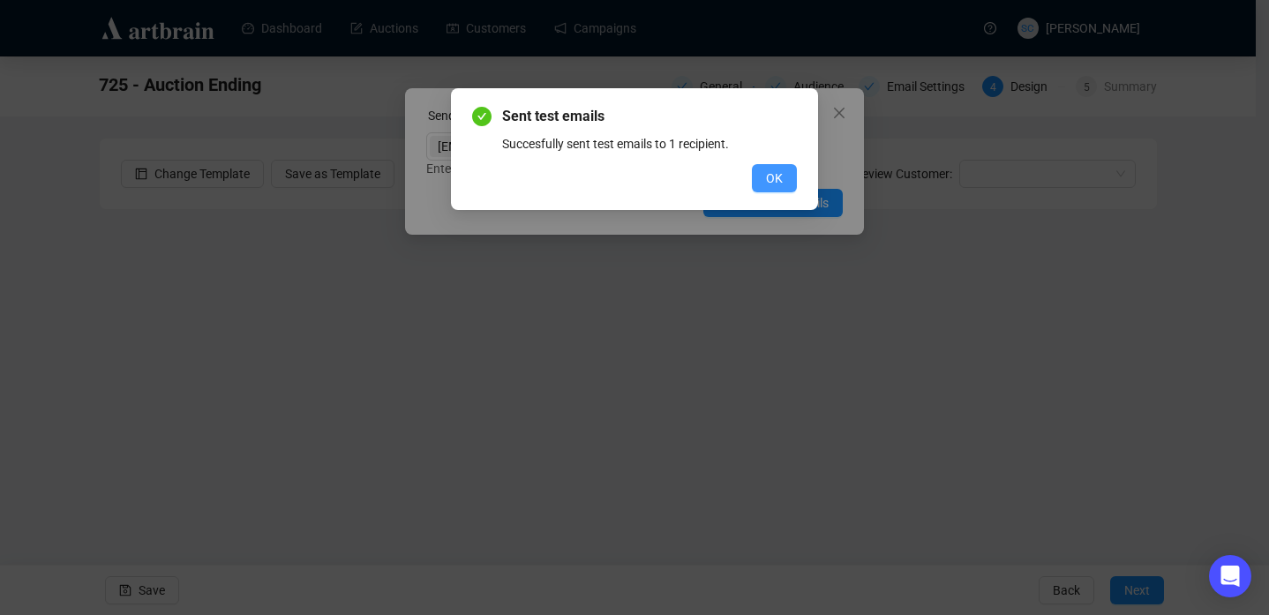
click at [792, 176] on button "OK" at bounding box center [774, 178] width 45 height 28
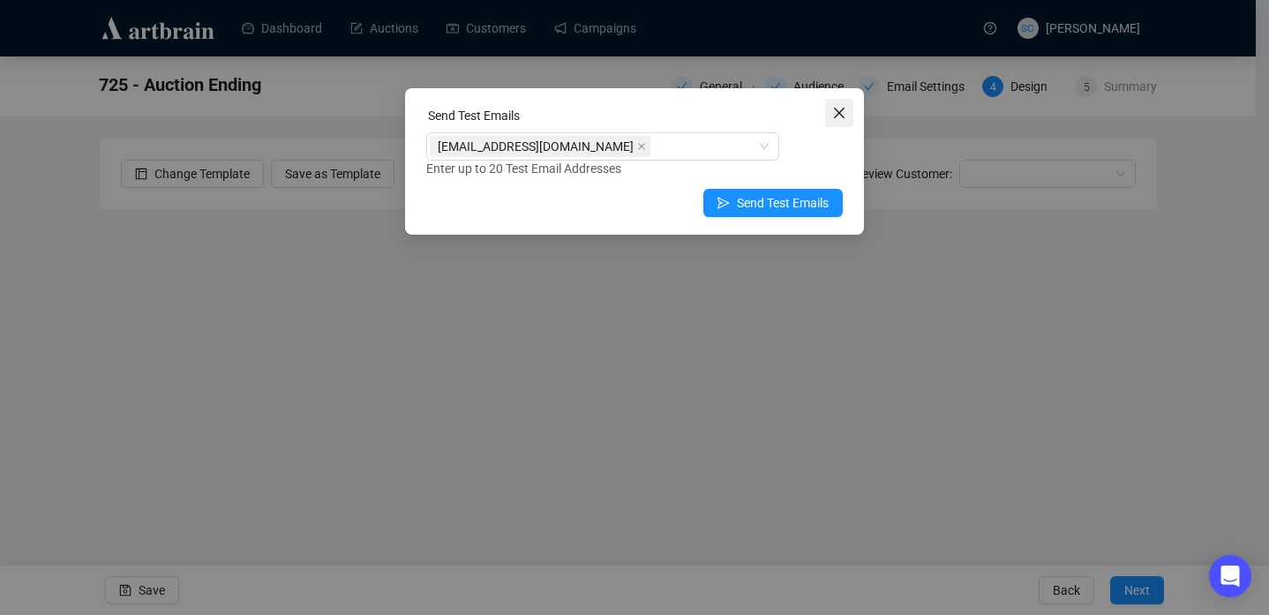
click at [848, 116] on span "Close" at bounding box center [839, 113] width 28 height 14
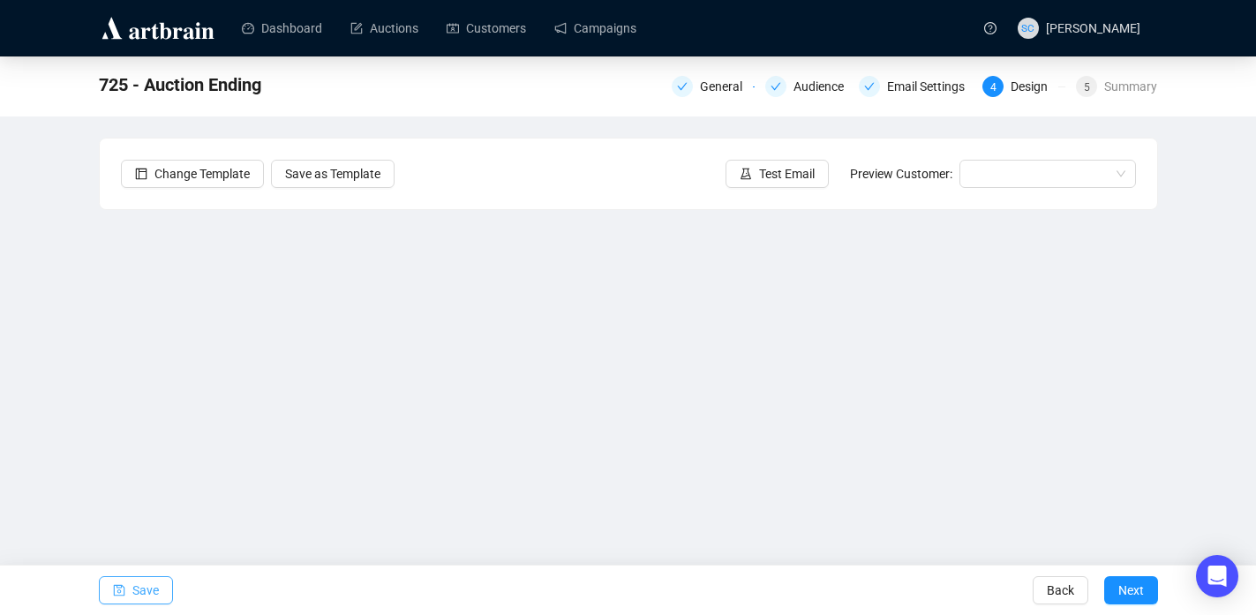
click at [140, 585] on span "Save" at bounding box center [145, 590] width 26 height 49
click at [728, 82] on div "General" at bounding box center [726, 86] width 53 height 21
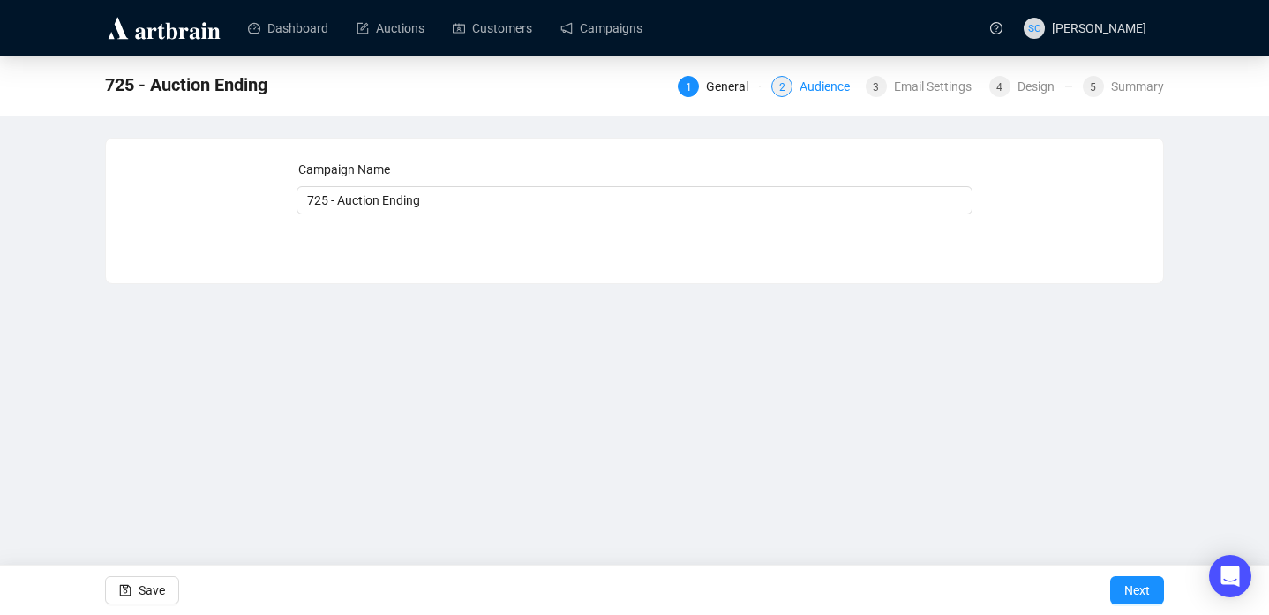
click at [816, 91] on div "Audience" at bounding box center [829, 86] width 61 height 21
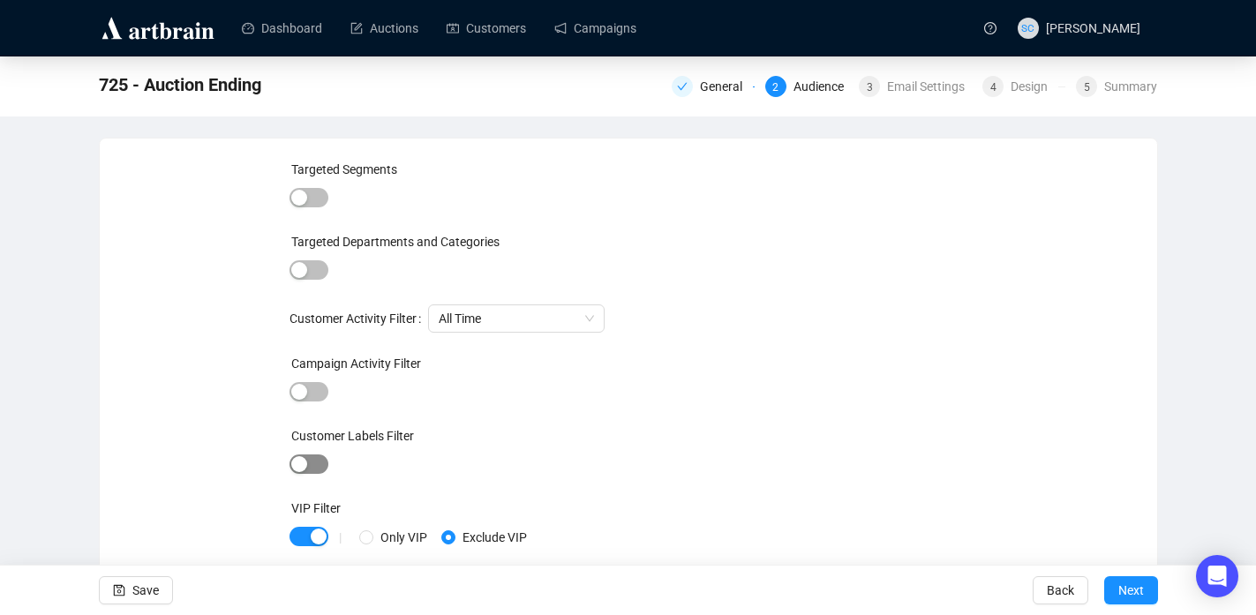
click at [310, 461] on button "button" at bounding box center [308, 463] width 39 height 19
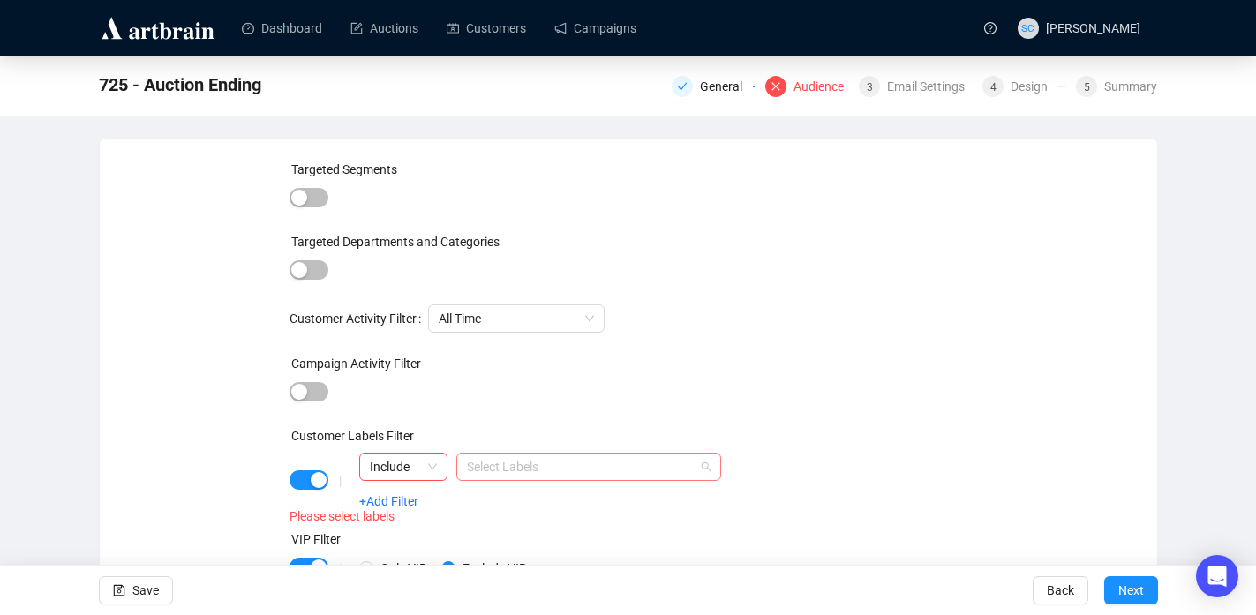
click at [519, 463] on div at bounding box center [579, 466] width 239 height 25
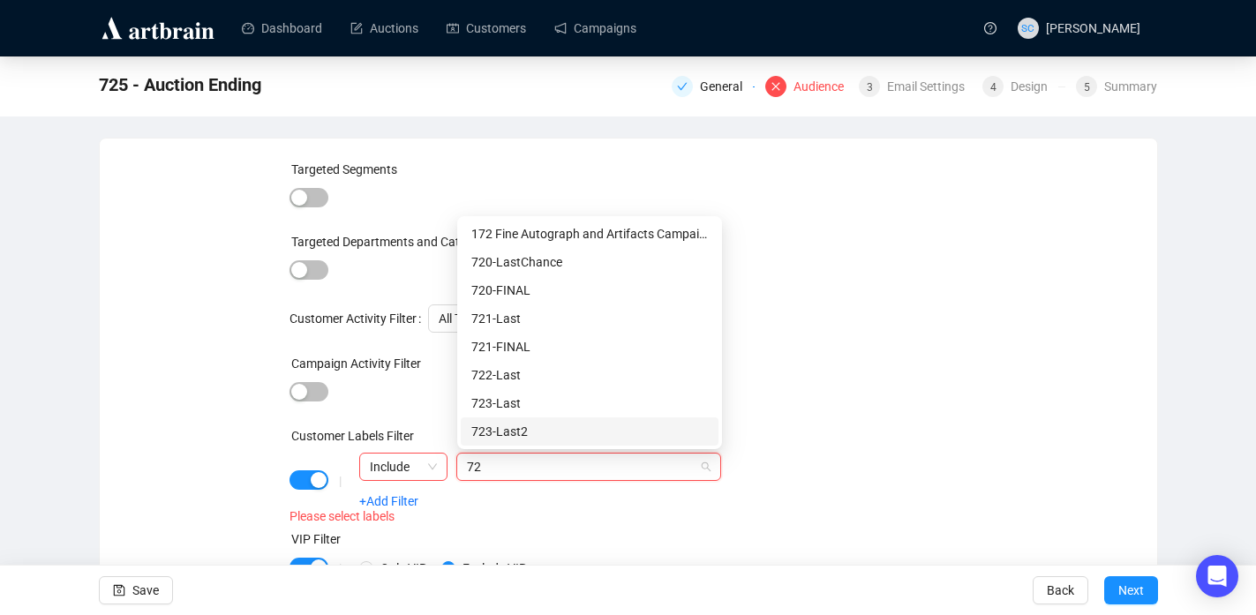
type input "7"
type input "725"
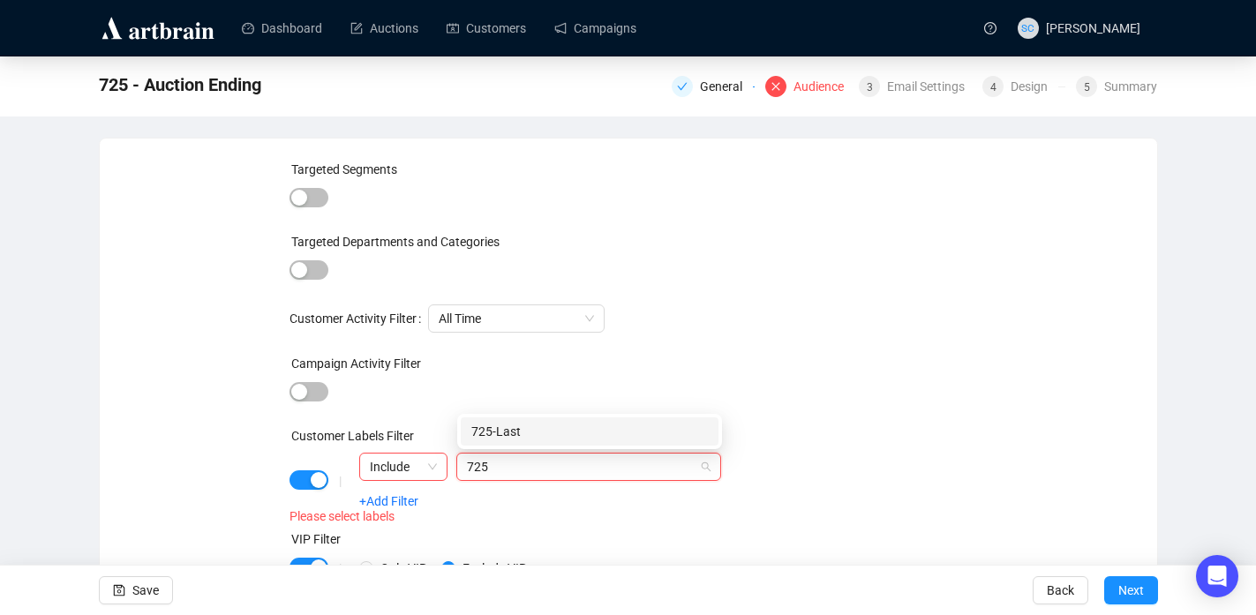
click at [531, 435] on div "725-Last" at bounding box center [589, 431] width 236 height 19
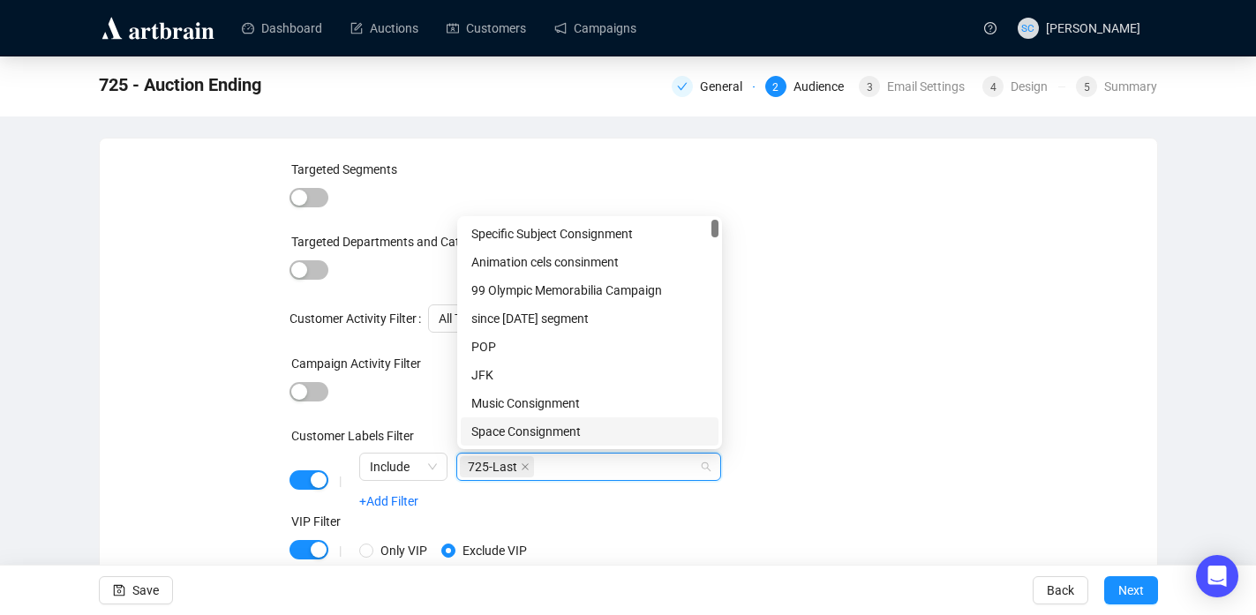
click at [698, 528] on div "VIP Filter" at bounding box center [627, 525] width 677 height 26
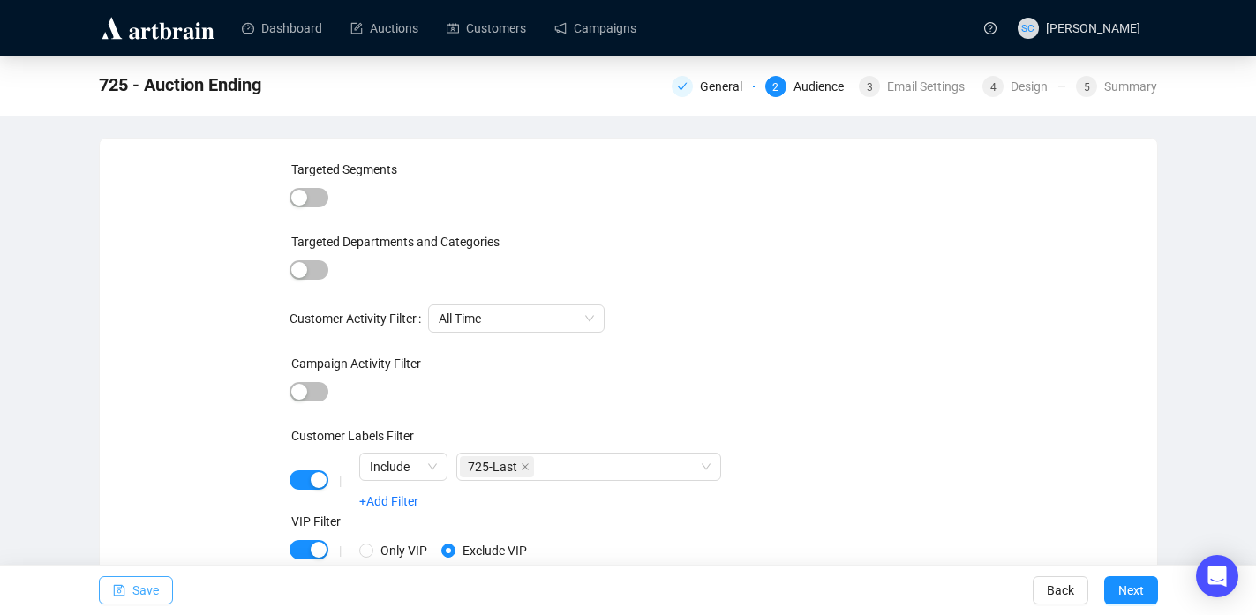
click at [129, 590] on button "Save" at bounding box center [136, 590] width 74 height 28
click at [1133, 593] on span "Next" at bounding box center [1131, 590] width 26 height 49
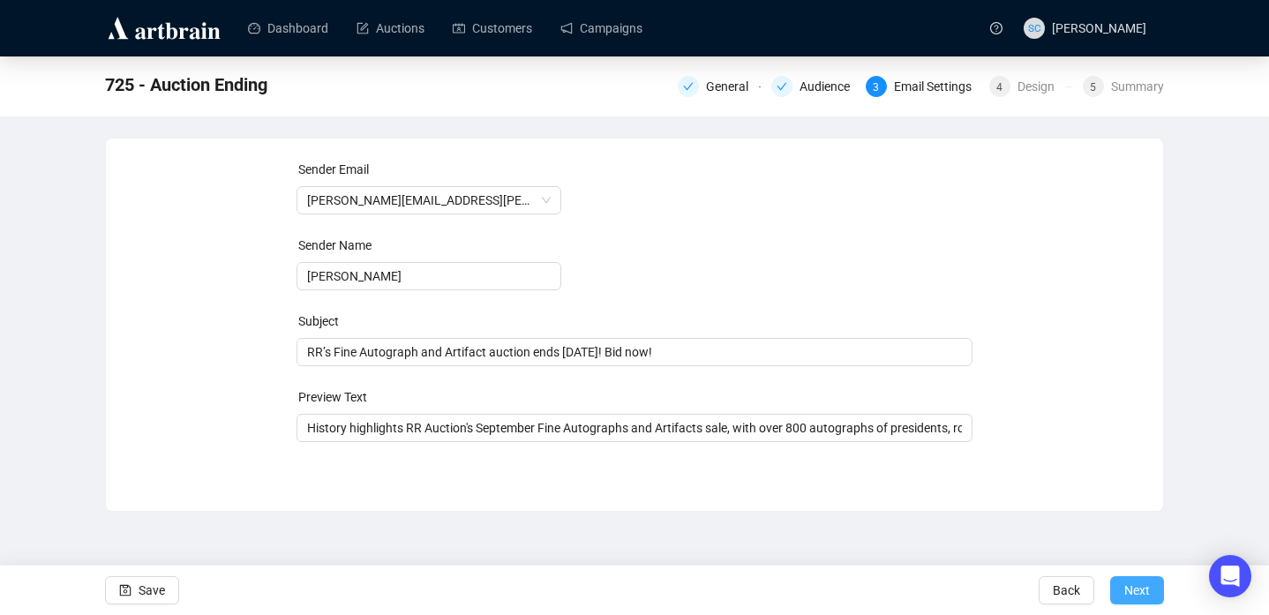
click at [1132, 589] on span "Next" at bounding box center [1137, 590] width 26 height 49
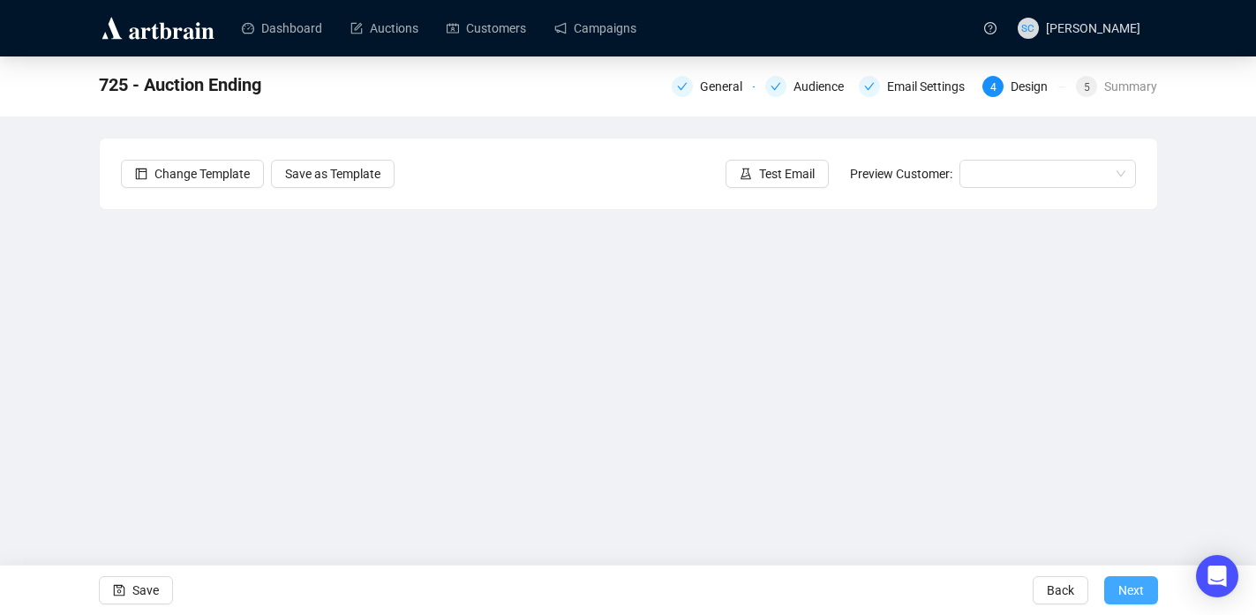
click at [1140, 592] on span "Next" at bounding box center [1131, 590] width 26 height 49
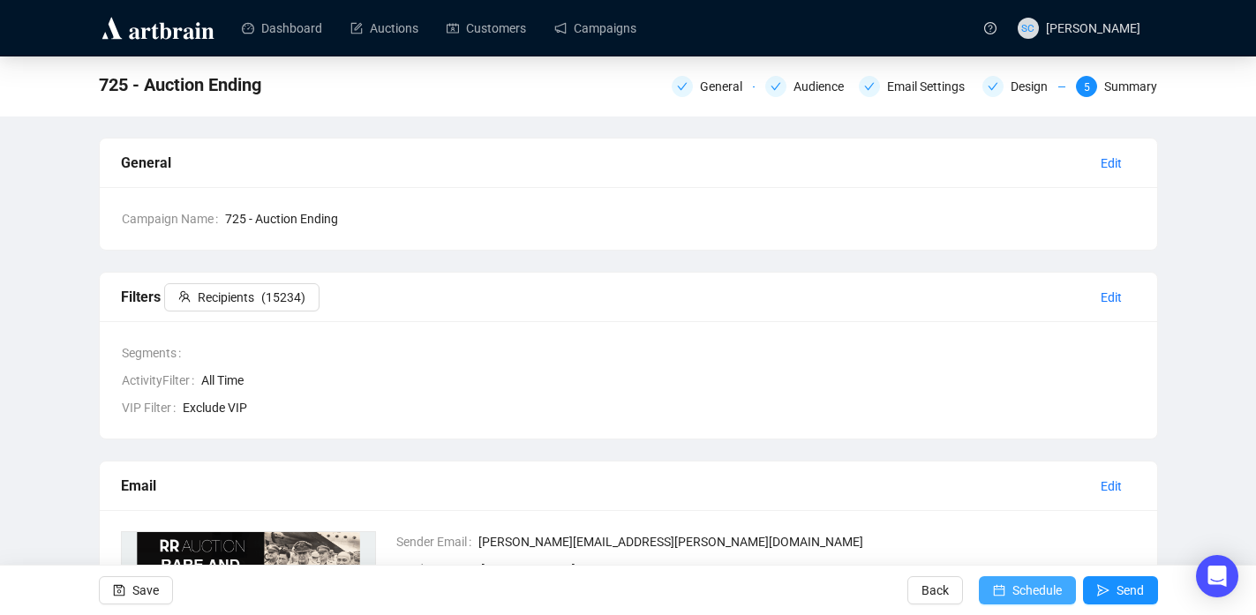
click at [1043, 592] on span "Schedule" at bounding box center [1036, 590] width 49 height 49
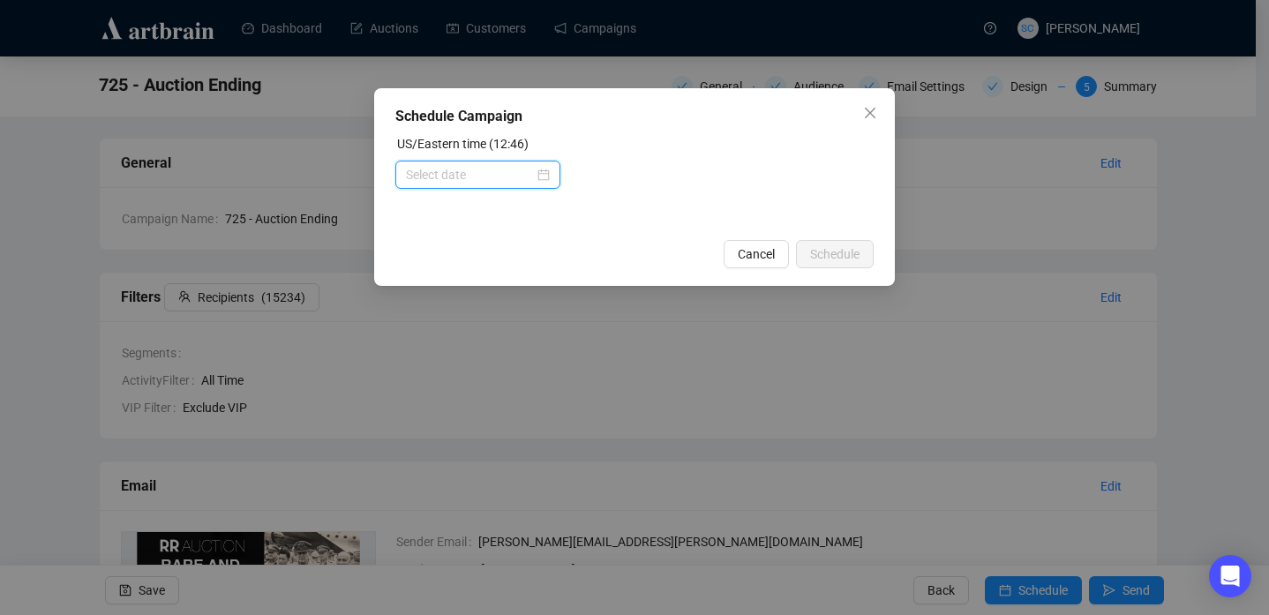
click at [489, 171] on input at bounding box center [470, 174] width 128 height 19
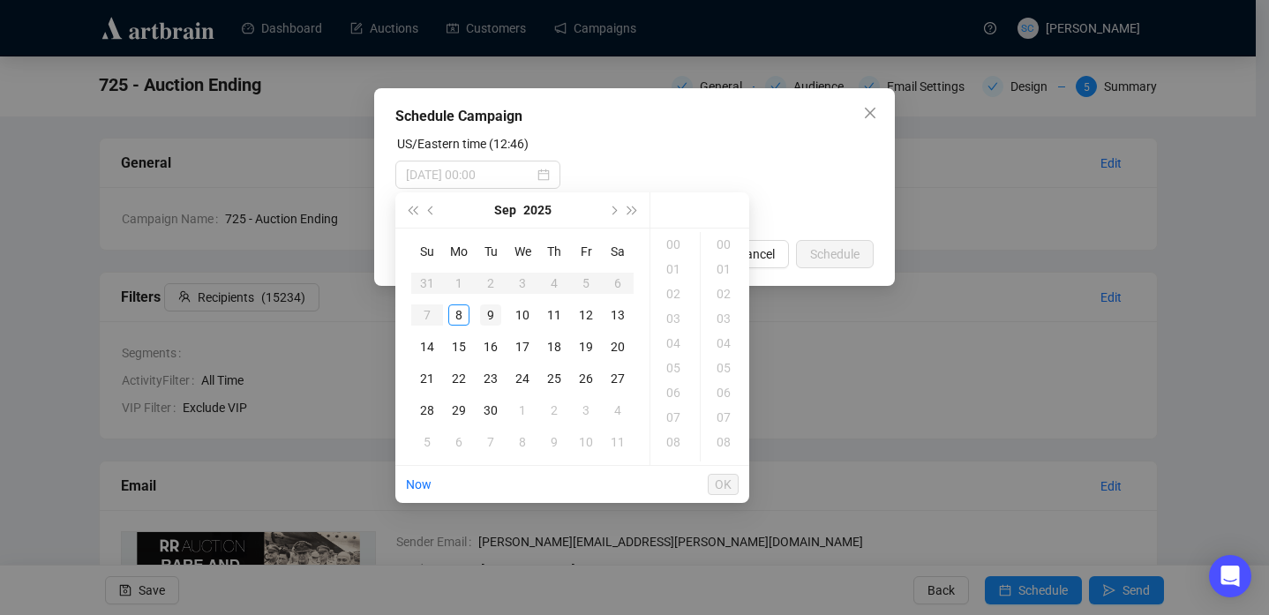
click at [490, 313] on div "9" at bounding box center [490, 314] width 21 height 21
click at [680, 414] on div "14" at bounding box center [675, 415] width 42 height 25
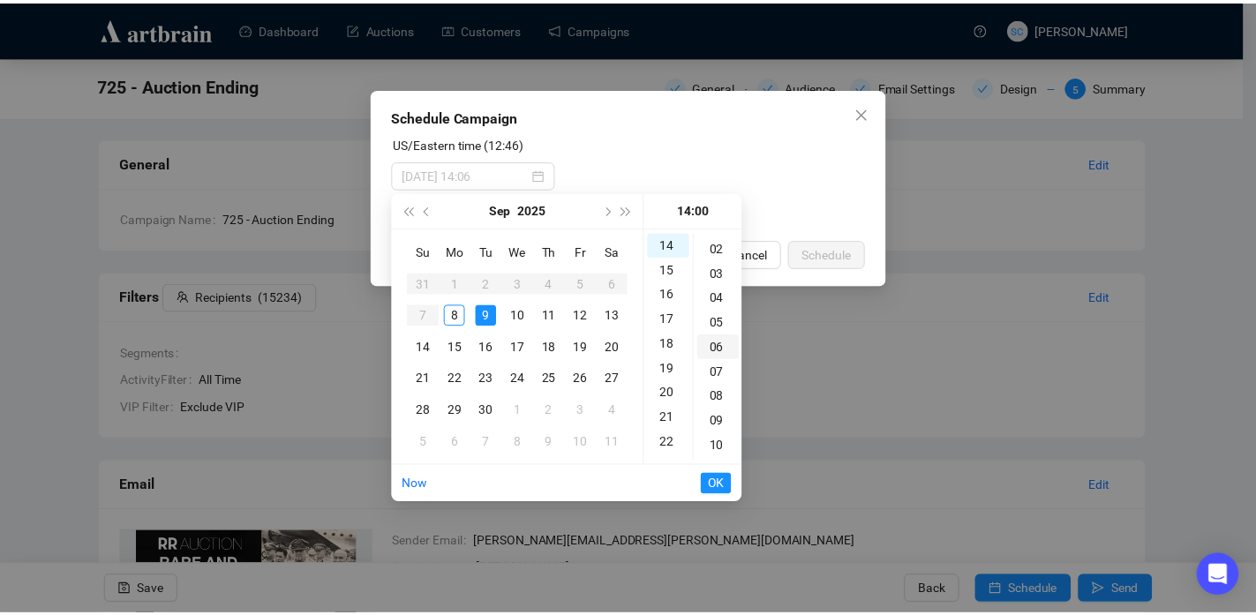
scroll to position [0, 0]
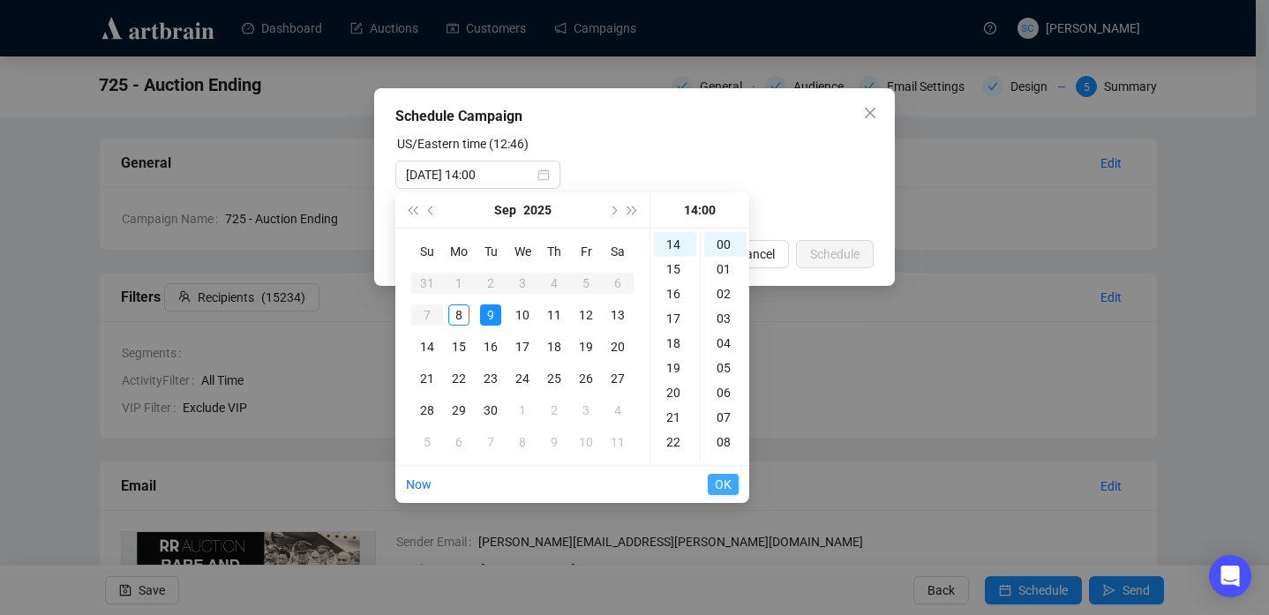
click at [728, 489] on span "OK" at bounding box center [723, 485] width 17 height 34
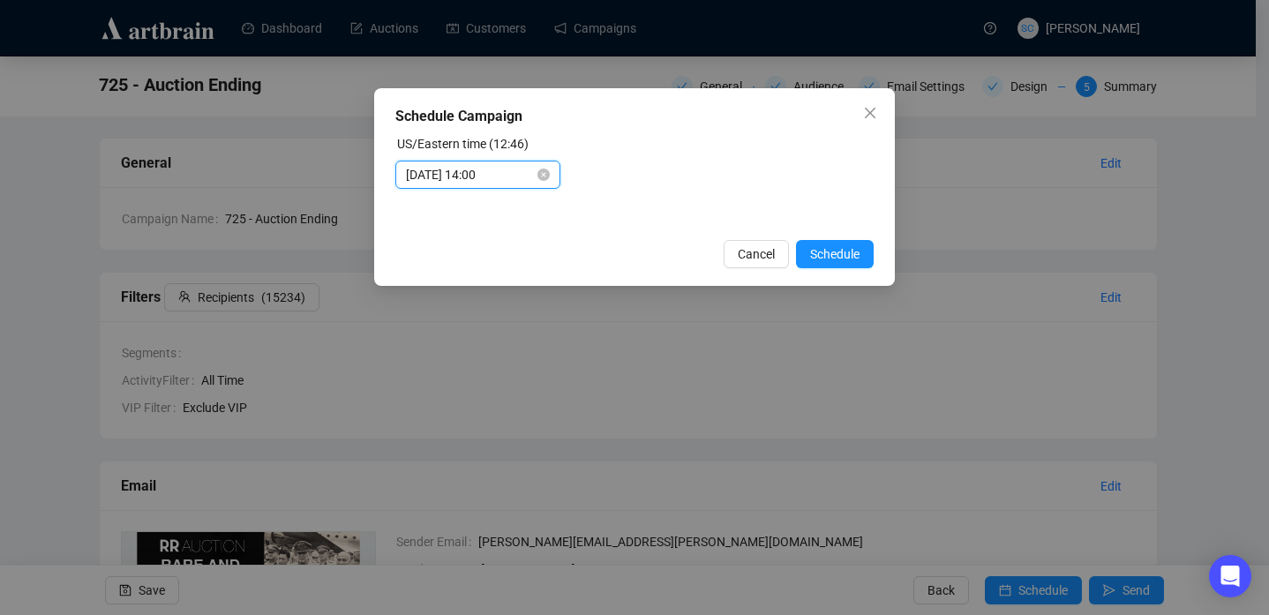
click at [488, 170] on input "[DATE] 14:00" at bounding box center [470, 174] width 128 height 19
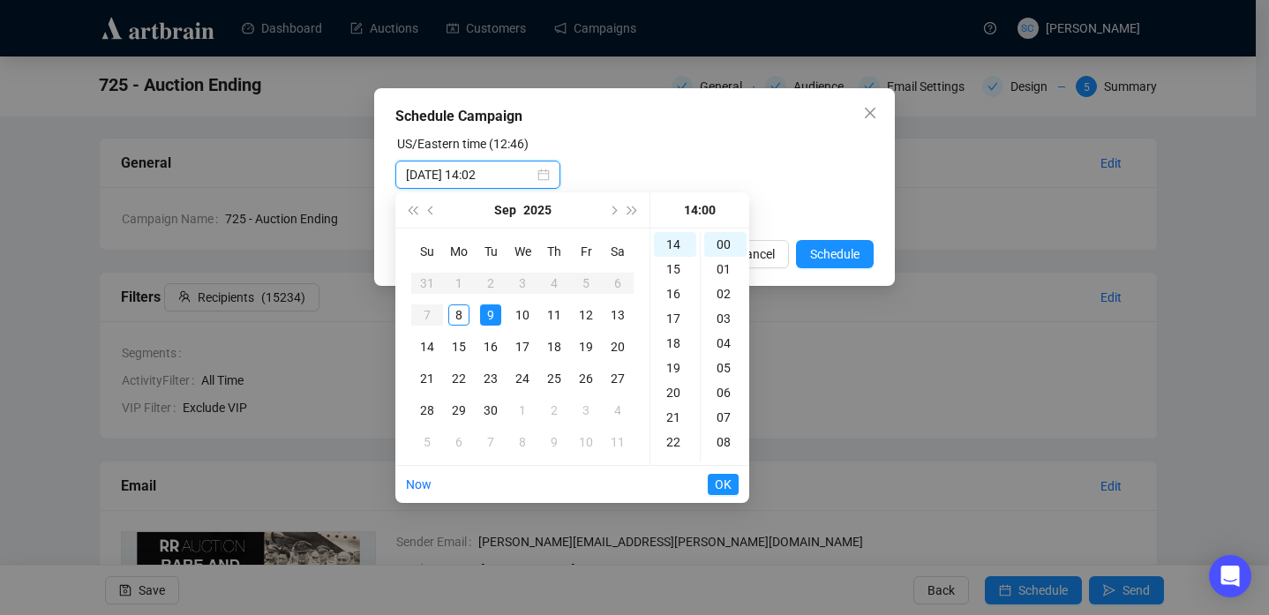
type input "[DATE] 14:00"
click at [737, 485] on button "OK" at bounding box center [723, 484] width 31 height 21
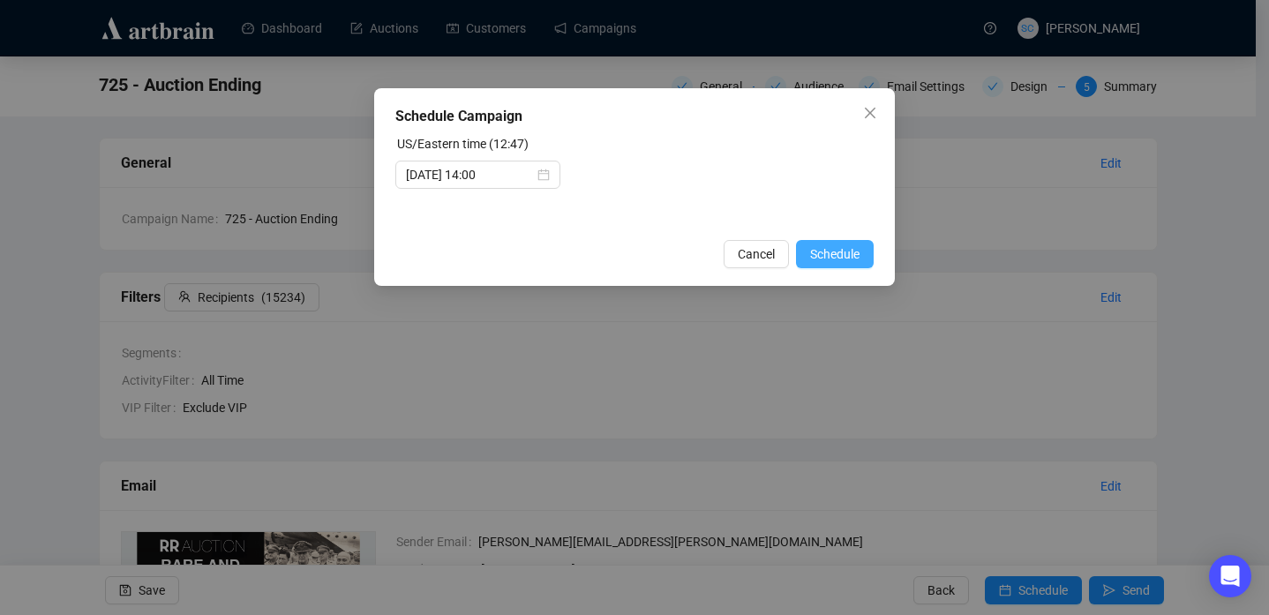
click at [847, 251] on span "Schedule" at bounding box center [834, 253] width 49 height 19
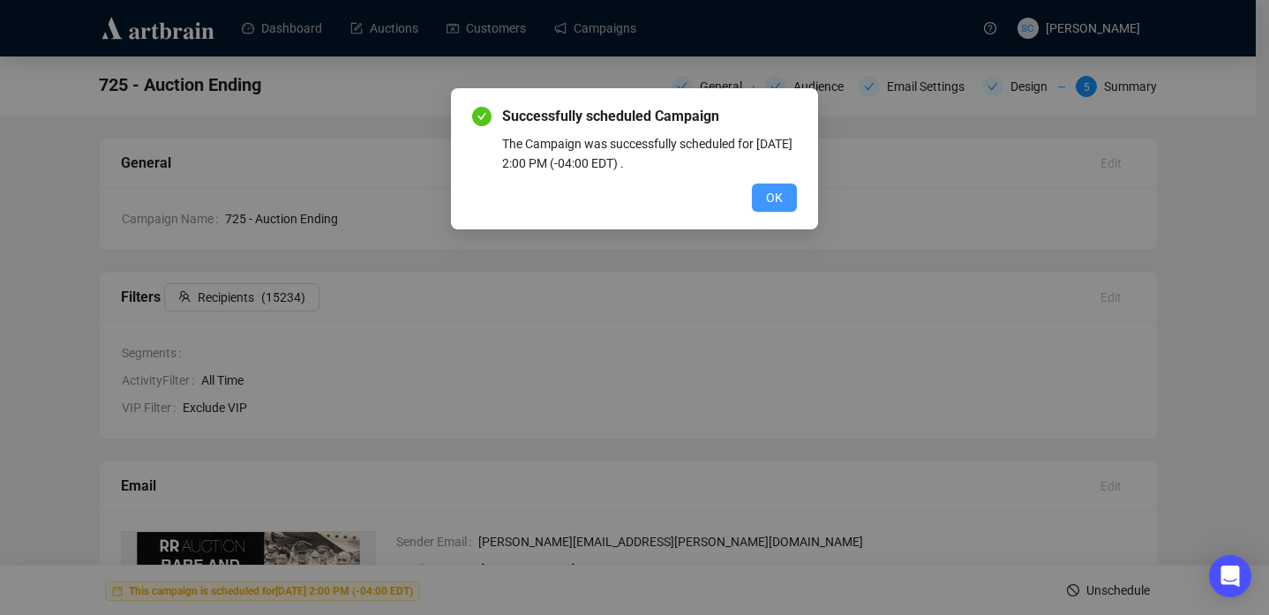
click at [776, 196] on span "OK" at bounding box center [774, 197] width 17 height 19
